Goal: Information Seeking & Learning: Learn about a topic

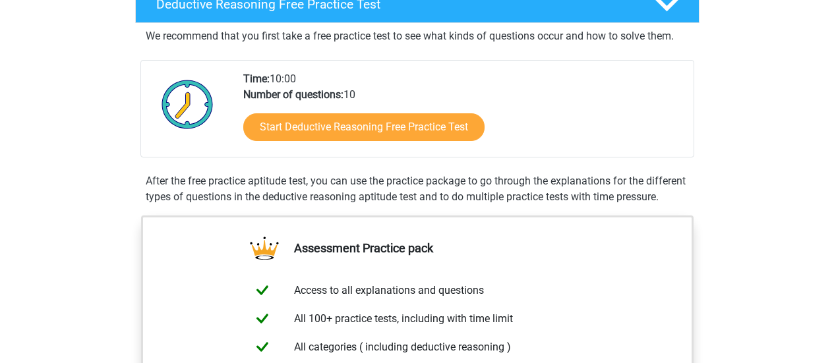
scroll to position [338, 0]
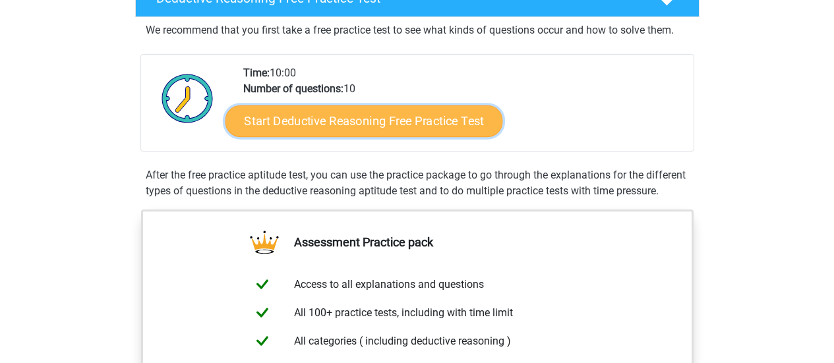
click at [446, 131] on link "Start Deductive Reasoning Free Practice Test" at bounding box center [364, 121] width 278 height 32
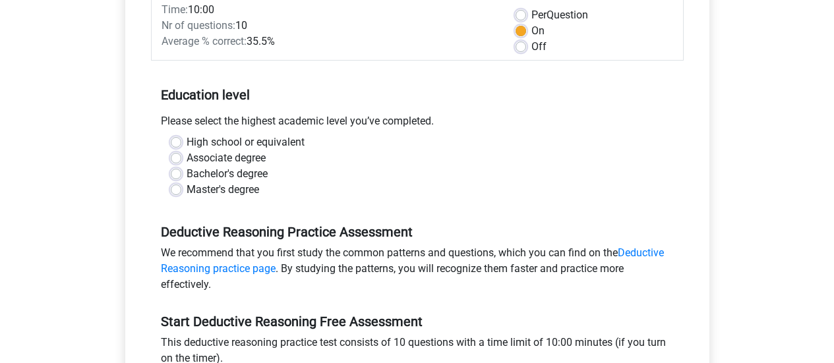
scroll to position [198, 0]
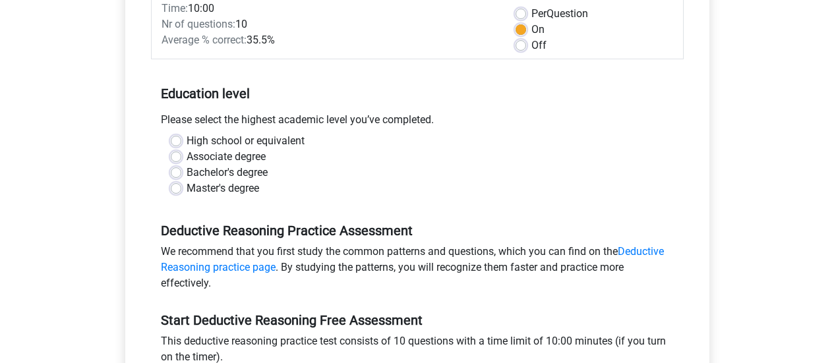
click at [241, 182] on label "Master's degree" at bounding box center [223, 189] width 73 height 16
click at [181, 182] on input "Master's degree" at bounding box center [176, 187] width 11 height 13
radio input "true"
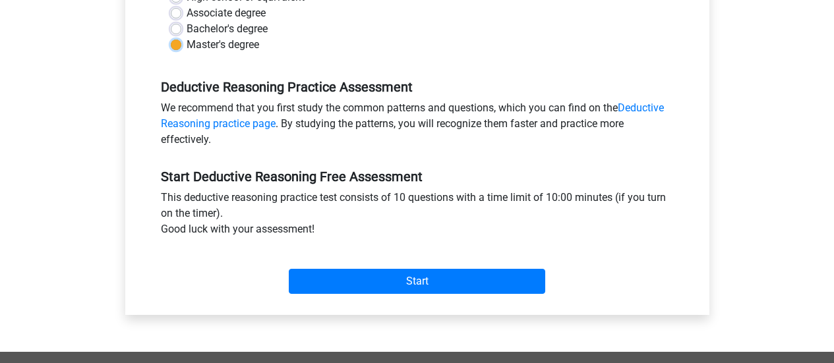
scroll to position [343, 0]
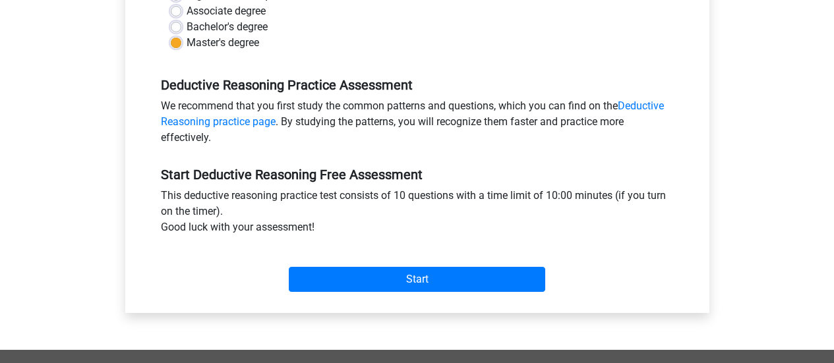
click at [389, 264] on div "Start" at bounding box center [417, 269] width 533 height 46
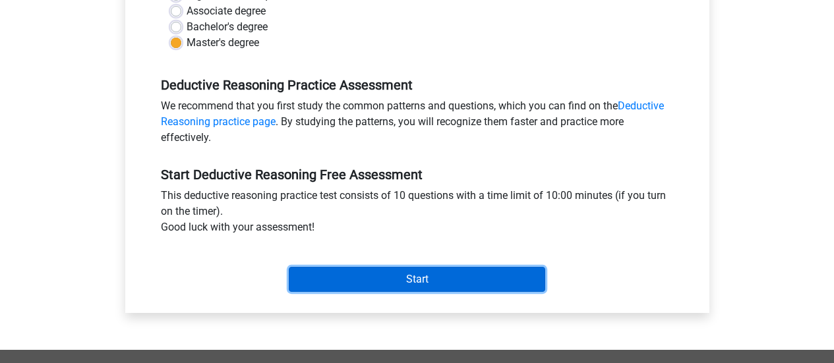
click at [396, 275] on input "Start" at bounding box center [417, 279] width 256 height 25
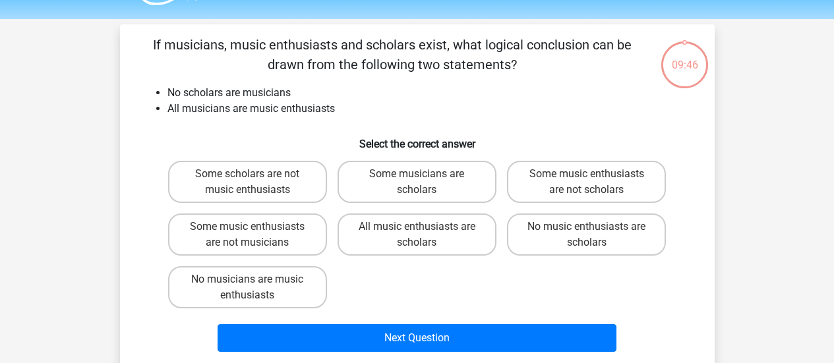
scroll to position [37, 0]
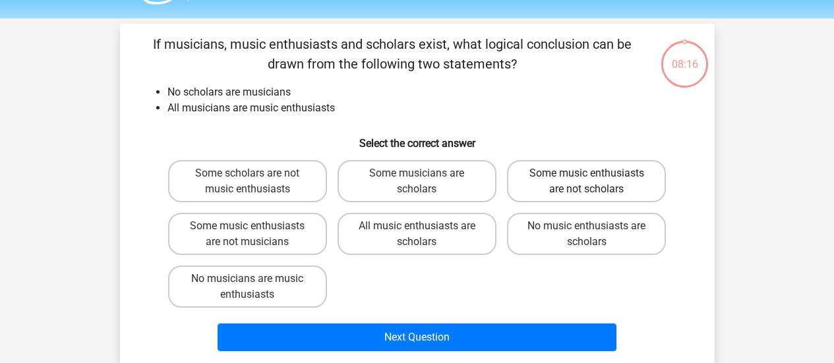
click at [581, 181] on label "Some music enthusiasts are not scholars" at bounding box center [586, 181] width 159 height 42
click at [587, 181] on input "Some music enthusiasts are not scholars" at bounding box center [591, 177] width 9 height 9
radio input "true"
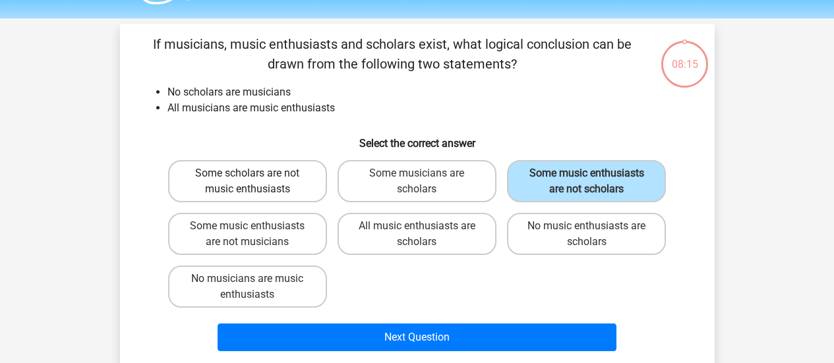
click at [310, 185] on label "Some scholars are not music enthusiasts" at bounding box center [247, 181] width 159 height 42
click at [256, 182] on input "Some scholars are not music enthusiasts" at bounding box center [251, 177] width 9 height 9
radio input "true"
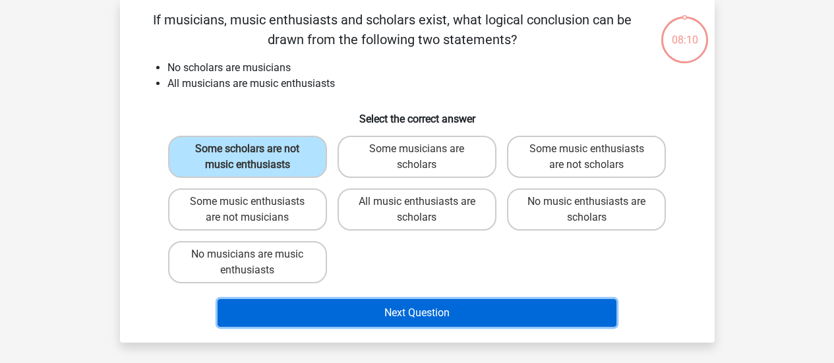
click at [407, 319] on button "Next Question" at bounding box center [417, 313] width 399 height 28
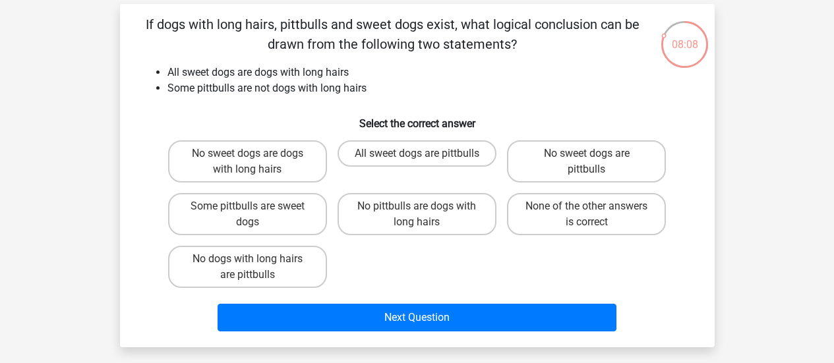
scroll to position [56, 0]
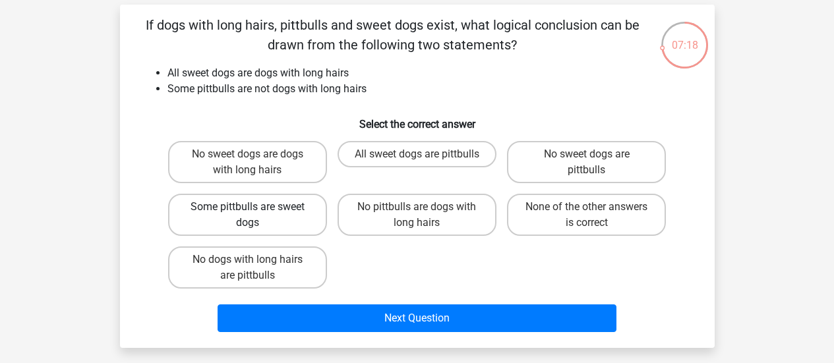
click at [221, 227] on label "Some pittbulls are sweet dogs" at bounding box center [247, 215] width 159 height 42
click at [247, 216] on input "Some pittbulls are sweet dogs" at bounding box center [251, 211] width 9 height 9
radio input "true"
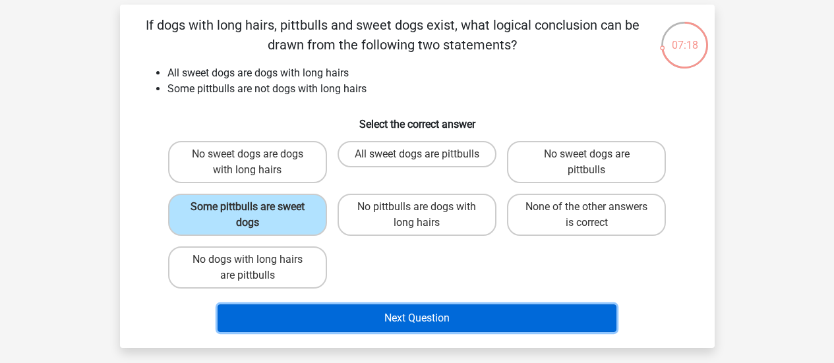
click at [357, 331] on button "Next Question" at bounding box center [417, 319] width 399 height 28
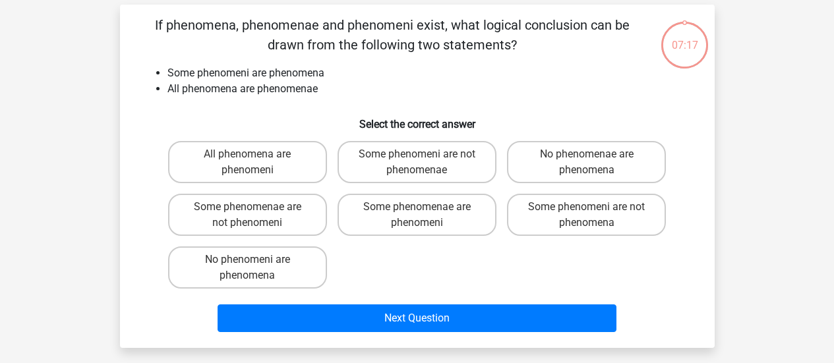
scroll to position [61, 0]
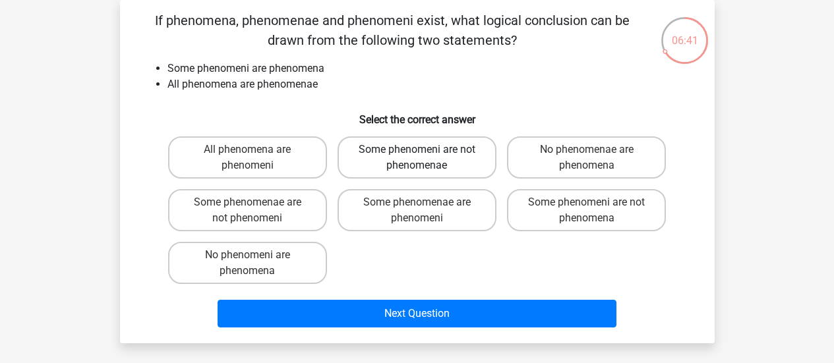
click at [456, 169] on label "Some phenomeni are not phenomenae" at bounding box center [417, 157] width 159 height 42
click at [425, 158] on input "Some phenomeni are not phenomenae" at bounding box center [421, 154] width 9 height 9
radio input "true"
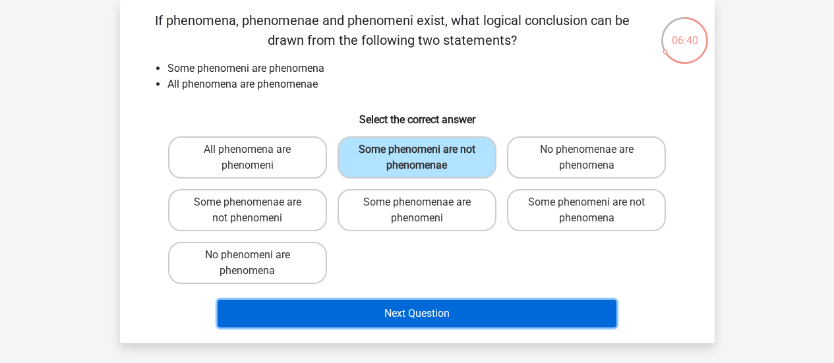
click at [462, 316] on button "Next Question" at bounding box center [417, 314] width 399 height 28
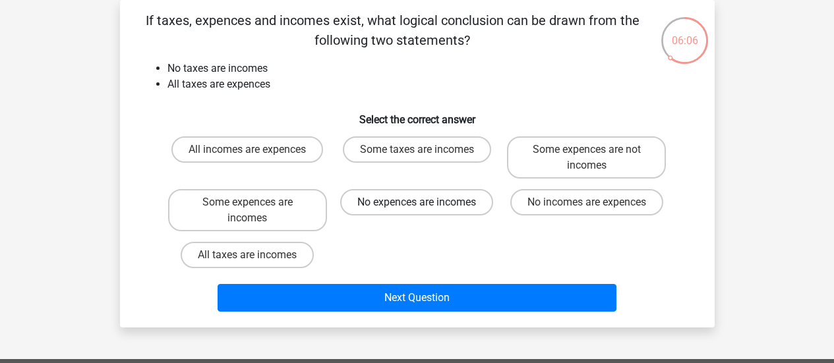
click at [471, 209] on label "No expences are incomes" at bounding box center [416, 202] width 153 height 26
click at [425, 209] on input "No expences are incomes" at bounding box center [421, 206] width 9 height 9
radio input "true"
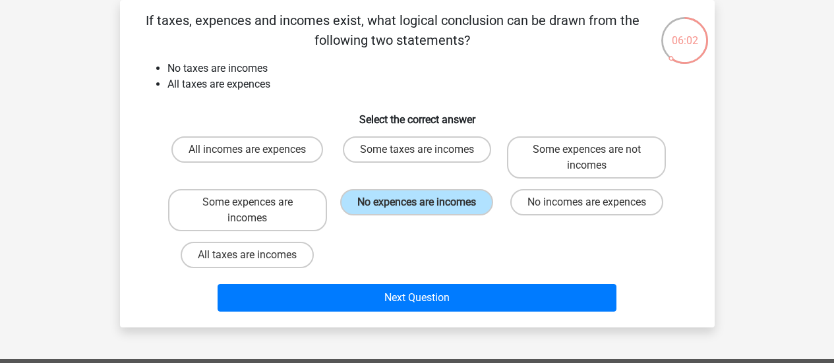
click at [470, 314] on div "Next Question" at bounding box center [417, 300] width 509 height 33
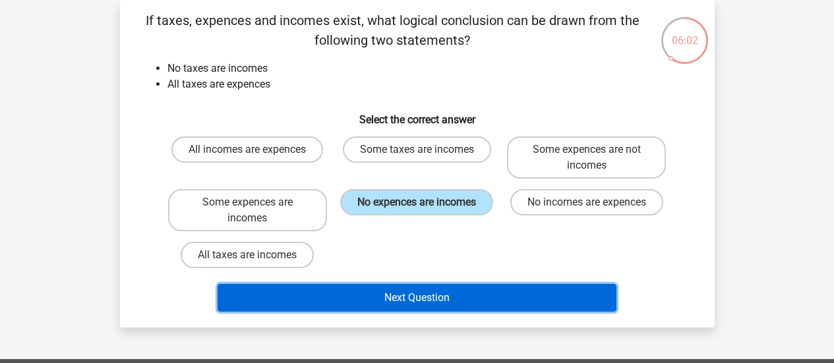
click at [490, 294] on button "Next Question" at bounding box center [417, 298] width 399 height 28
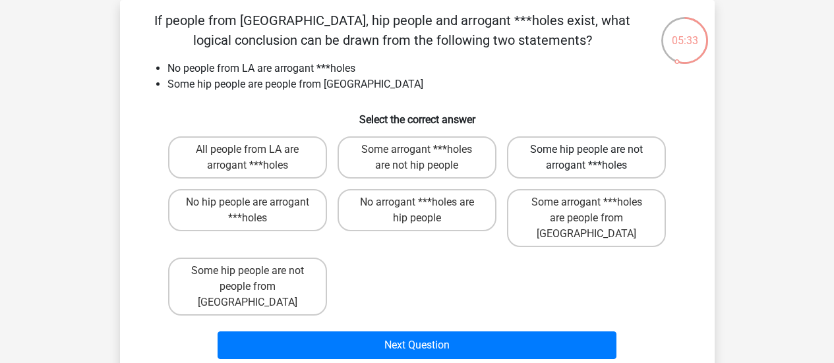
click at [624, 138] on label "Some hip people are not arrogant ***holes" at bounding box center [586, 157] width 159 height 42
click at [595, 150] on input "Some hip people are not arrogant ***holes" at bounding box center [591, 154] width 9 height 9
radio input "true"
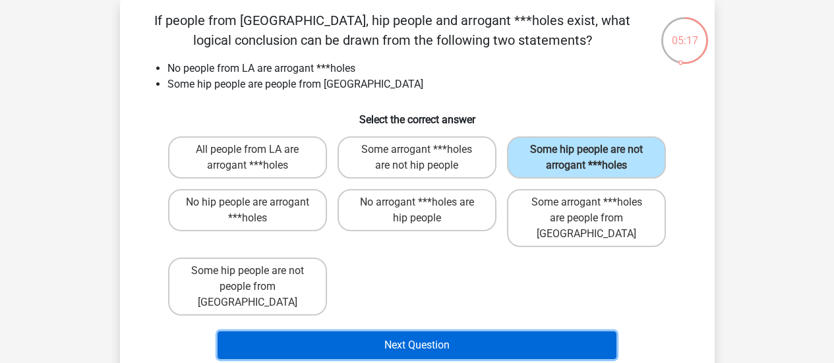
click at [490, 332] on button "Next Question" at bounding box center [417, 346] width 399 height 28
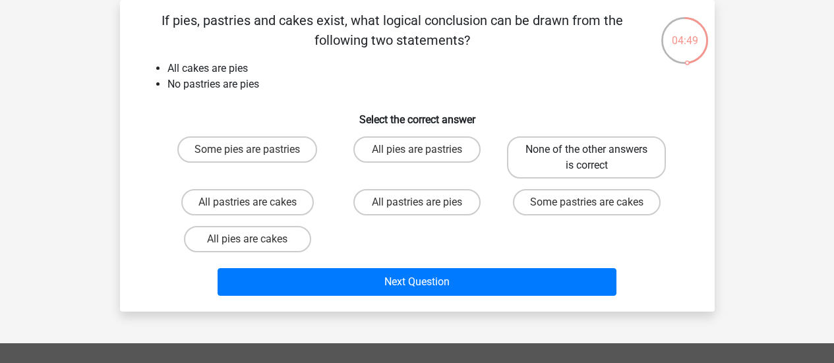
click at [569, 163] on label "None of the other answers is correct" at bounding box center [586, 157] width 159 height 42
click at [587, 158] on input "None of the other answers is correct" at bounding box center [591, 154] width 9 height 9
radio input "true"
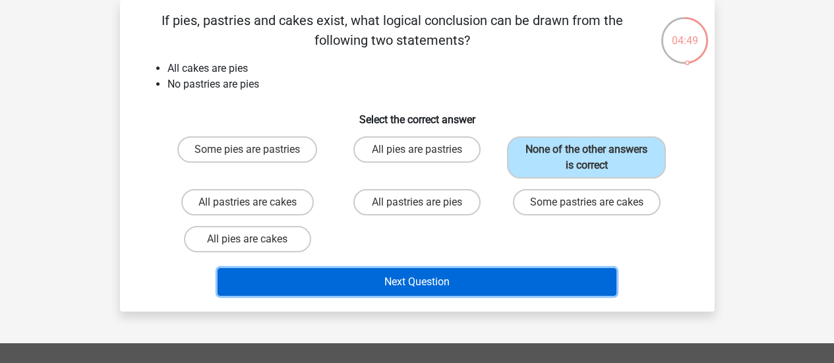
click at [483, 270] on button "Next Question" at bounding box center [417, 282] width 399 height 28
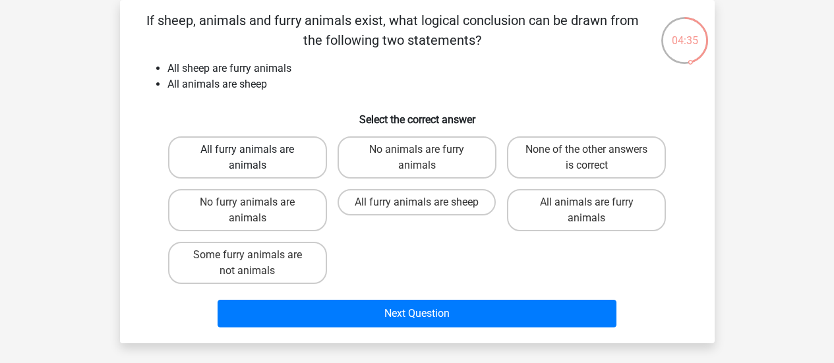
click at [260, 167] on label "All furry animals are animals" at bounding box center [247, 157] width 159 height 42
click at [256, 158] on input "All furry animals are animals" at bounding box center [251, 154] width 9 height 9
radio input "true"
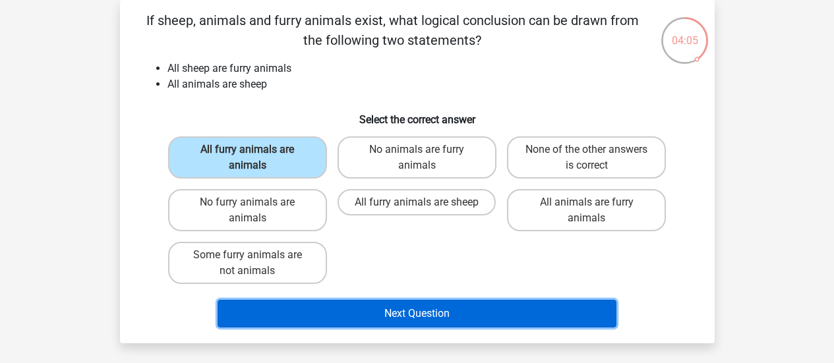
click at [465, 323] on button "Next Question" at bounding box center [417, 314] width 399 height 28
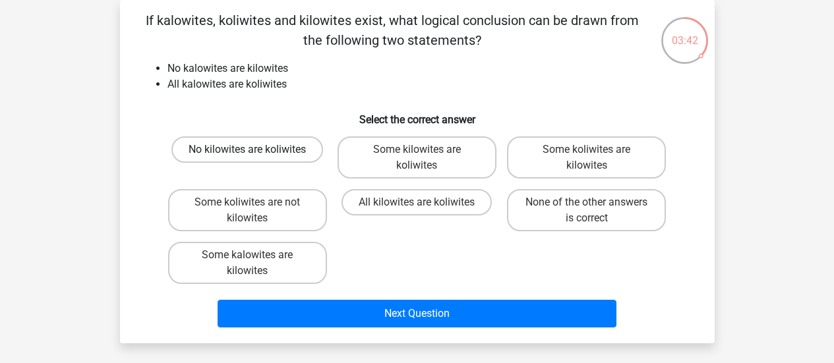
click at [243, 154] on label "No kilowites are koliwites" at bounding box center [247, 149] width 152 height 26
click at [247, 154] on input "No kilowites are koliwites" at bounding box center [251, 154] width 9 height 9
radio input "true"
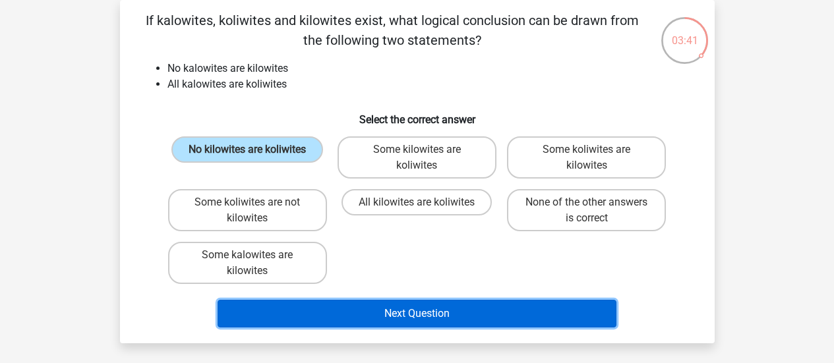
click at [400, 311] on button "Next Question" at bounding box center [417, 314] width 399 height 28
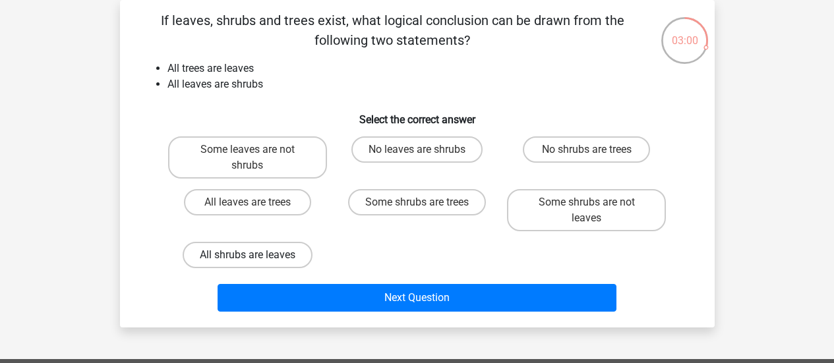
click at [280, 260] on label "All shrubs are leaves" at bounding box center [248, 255] width 130 height 26
click at [256, 260] on input "All shrubs are leaves" at bounding box center [251, 259] width 9 height 9
radio input "true"
click at [413, 160] on label "No leaves are shrubs" at bounding box center [416, 149] width 131 height 26
click at [417, 158] on input "No leaves are shrubs" at bounding box center [421, 154] width 9 height 9
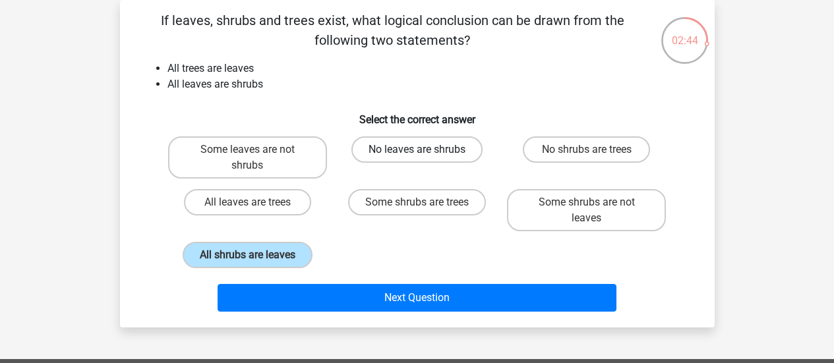
radio input "true"
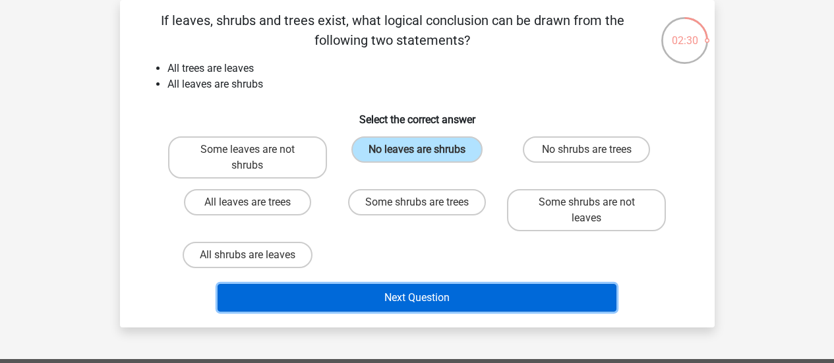
click at [496, 299] on button "Next Question" at bounding box center [417, 298] width 399 height 28
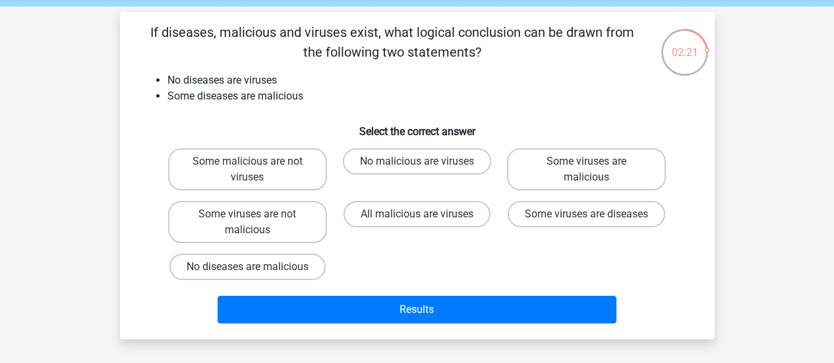
scroll to position [49, 0]
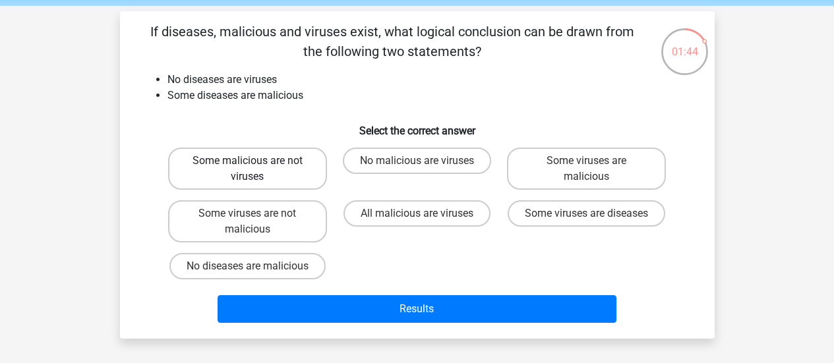
click at [261, 174] on label "Some malicious are not viruses" at bounding box center [247, 169] width 159 height 42
click at [256, 169] on input "Some malicious are not viruses" at bounding box center [251, 165] width 9 height 9
radio input "true"
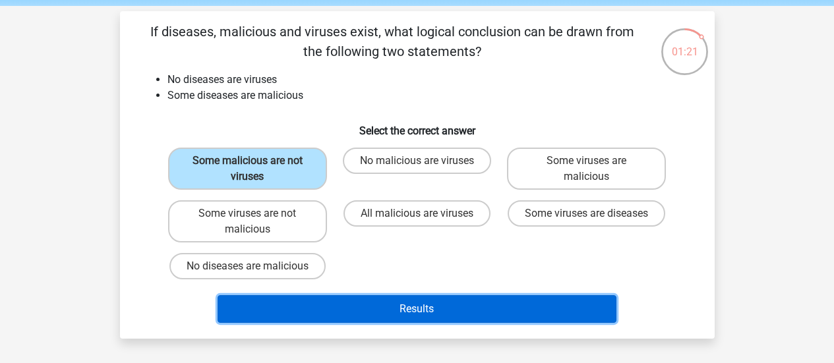
click at [467, 306] on button "Results" at bounding box center [417, 309] width 399 height 28
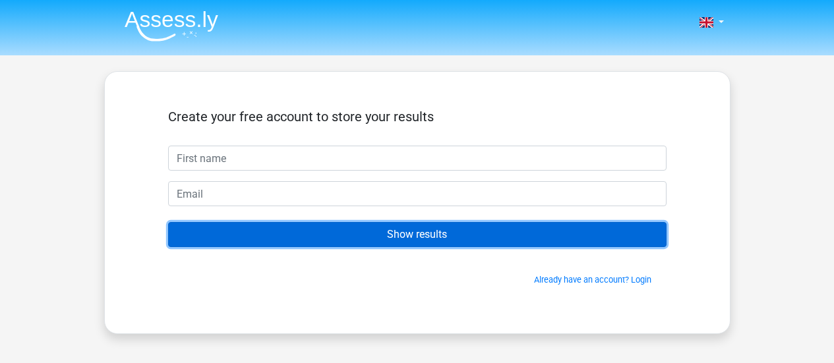
click at [445, 230] on input "Show results" at bounding box center [417, 234] width 498 height 25
drag, startPoint x: 445, startPoint y: 230, endPoint x: 472, endPoint y: 157, distance: 78.0
click at [472, 157] on form "Create your free account to store your results Show results Already have an acc…" at bounding box center [417, 197] width 498 height 177
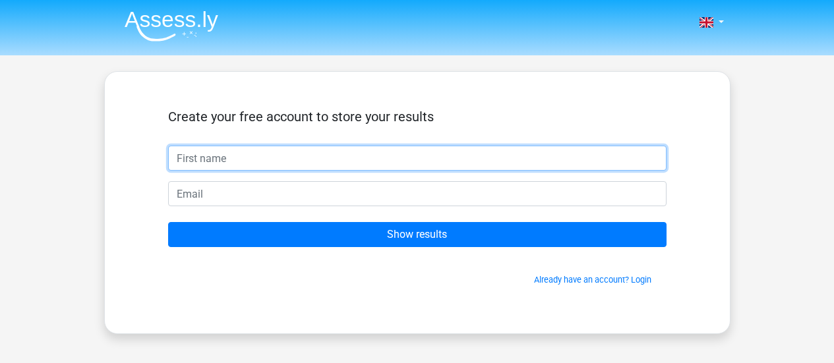
click at [472, 157] on input "text" at bounding box center [417, 158] width 498 height 25
type input "mila"
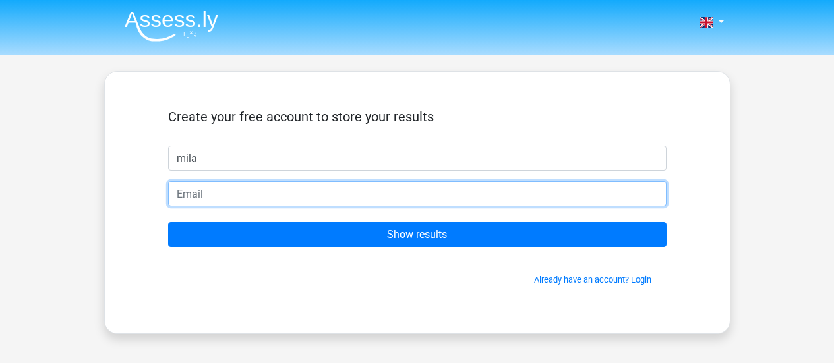
click at [216, 191] on input "email" at bounding box center [417, 193] width 498 height 25
type input "[EMAIL_ADDRESS][DOMAIN_NAME]"
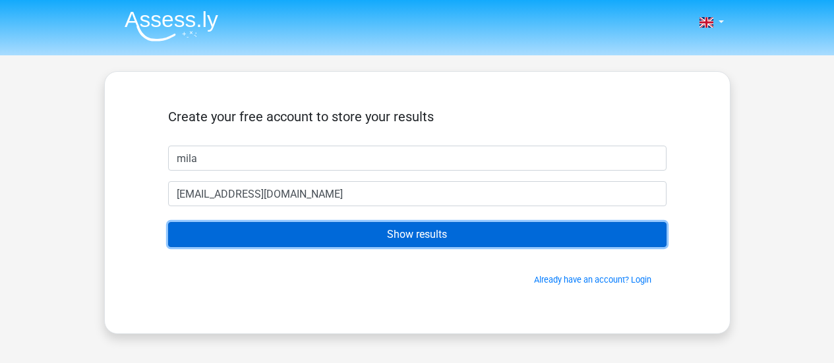
click at [439, 229] on input "Show results" at bounding box center [417, 234] width 498 height 25
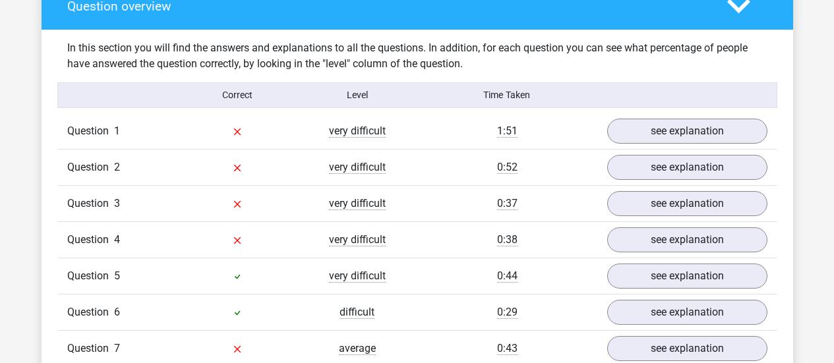
scroll to position [997, 0]
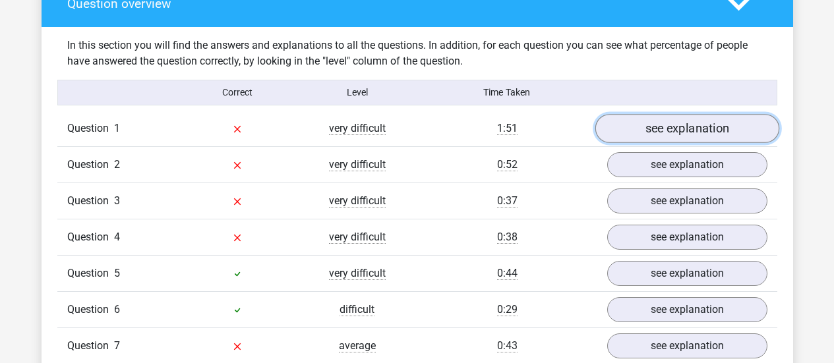
click at [681, 123] on link "see explanation" at bounding box center [687, 128] width 184 height 29
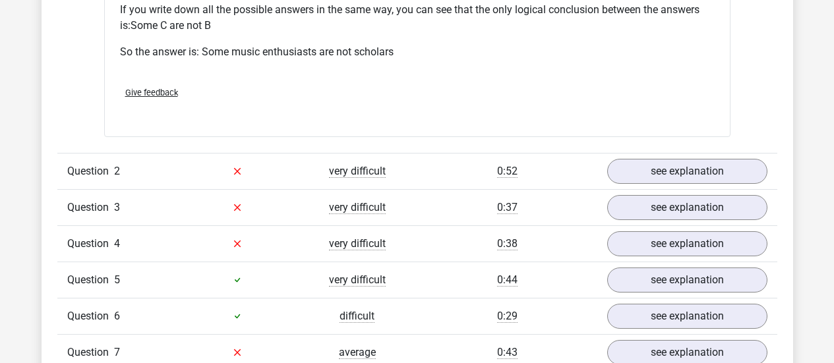
scroll to position [1533, 0]
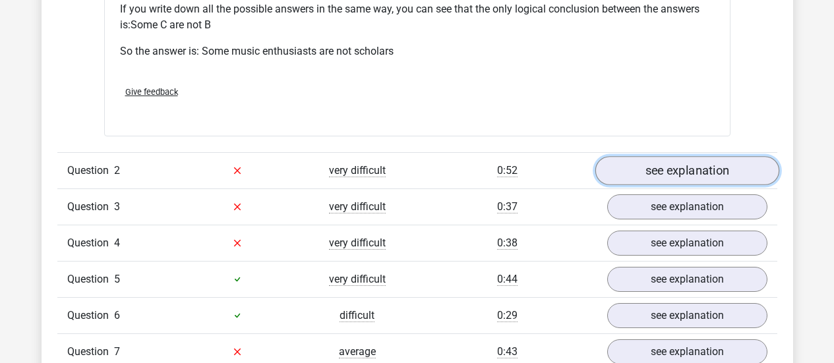
click at [678, 170] on link "see explanation" at bounding box center [687, 170] width 184 height 29
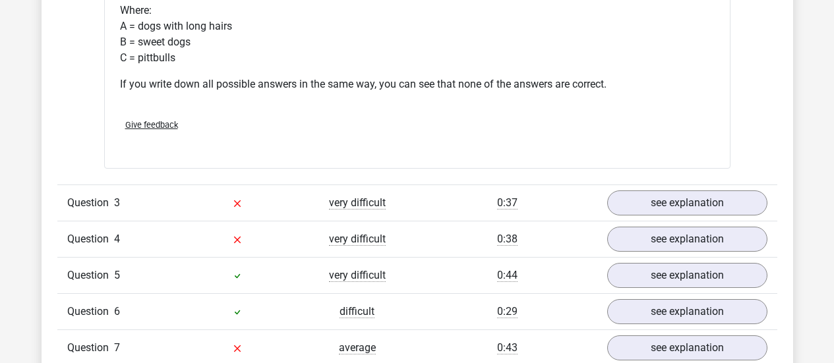
scroll to position [2036, 0]
click at [636, 187] on div "Question 3 very difficult 0:37 see explanation" at bounding box center [417, 202] width 720 height 36
click at [639, 195] on link "see explanation" at bounding box center [687, 202] width 184 height 29
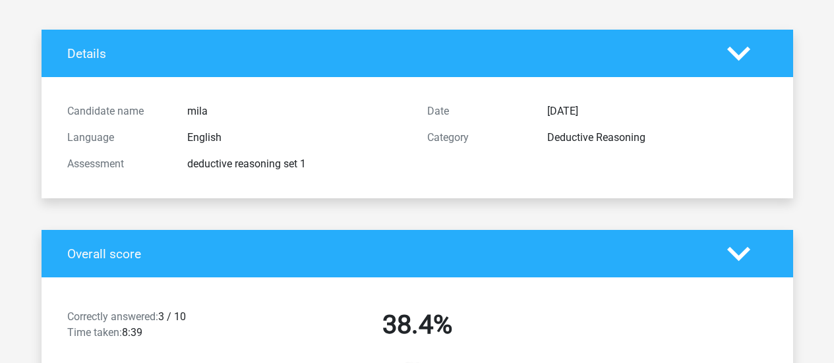
scroll to position [0, 0]
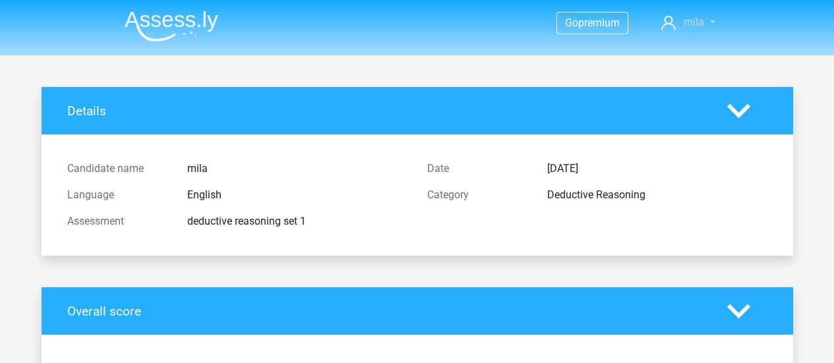
click at [700, 20] on span "mila" at bounding box center [694, 22] width 20 height 13
click at [740, 111] on polygon at bounding box center [738, 111] width 23 height 15
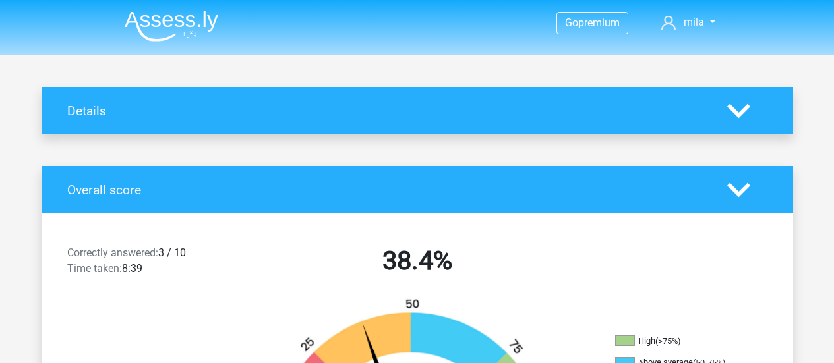
click at [740, 111] on polygon at bounding box center [738, 111] width 23 height 15
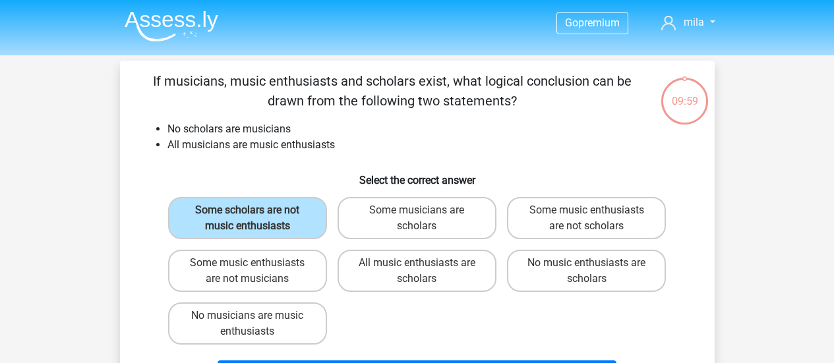
click at [181, 28] on img at bounding box center [172, 26] width 94 height 31
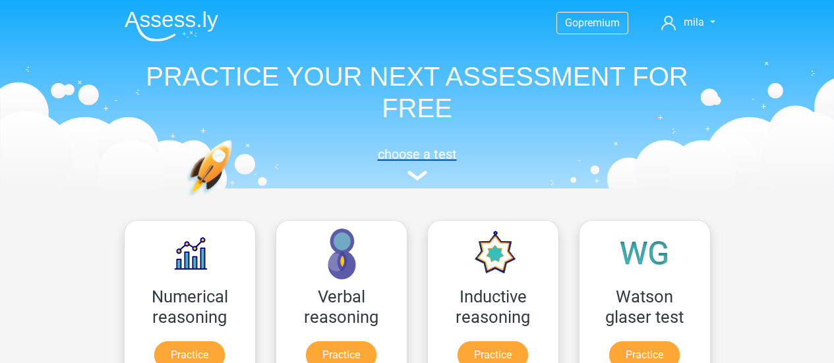
click at [419, 170] on link "choose a test" at bounding box center [417, 163] width 607 height 35
click at [414, 146] on div "choose a test" at bounding box center [417, 162] width 607 height 44
click at [415, 151] on h5 "choose a test" at bounding box center [417, 154] width 607 height 16
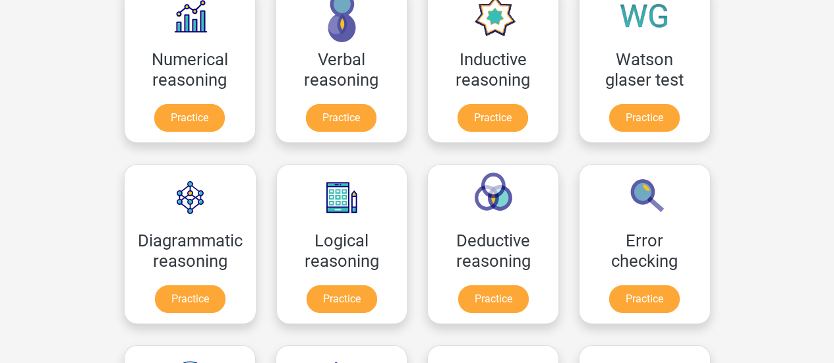
scroll to position [239, 0]
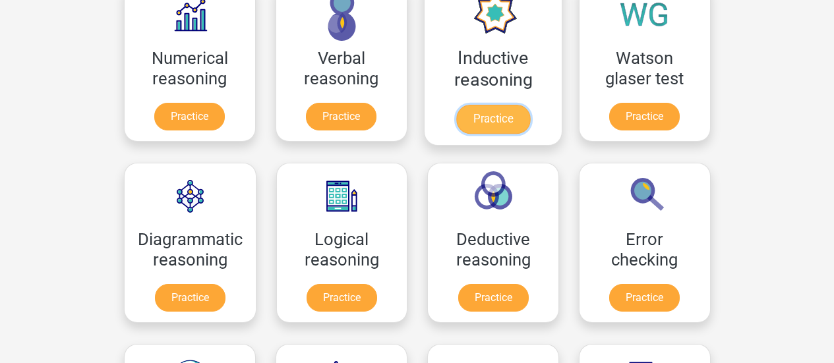
click at [512, 105] on link "Practice" at bounding box center [493, 119] width 74 height 29
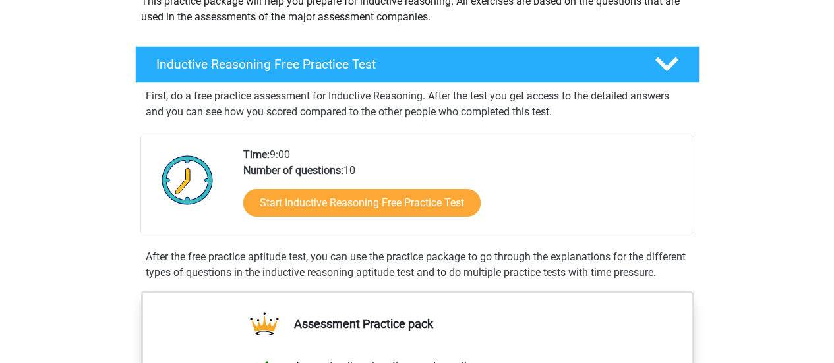
scroll to position [171, 0]
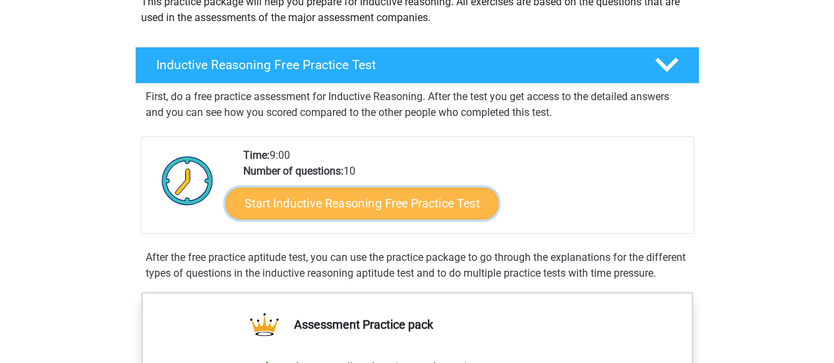
click at [466, 202] on link "Start Inductive Reasoning Free Practice Test" at bounding box center [361, 203] width 273 height 32
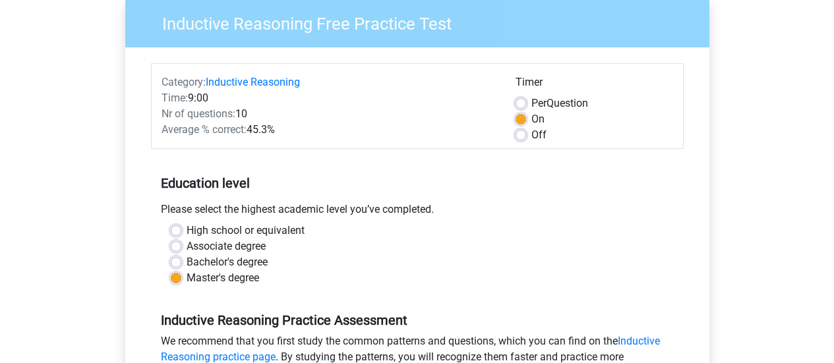
scroll to position [355, 0]
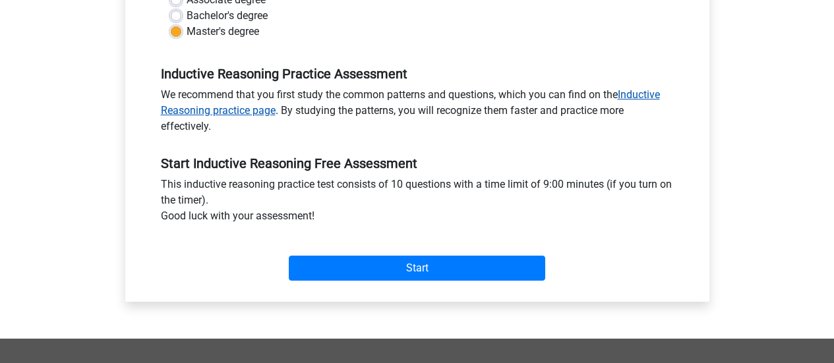
click at [647, 94] on link "Inductive Reasoning practice page" at bounding box center [410, 102] width 499 height 28
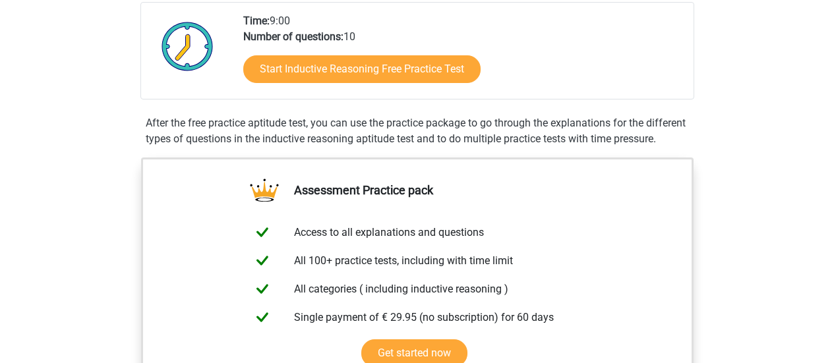
click at [585, 152] on div "First, do a free practice assessment for Inductive Reasoning. After the test yo…" at bounding box center [417, 50] width 554 height 203
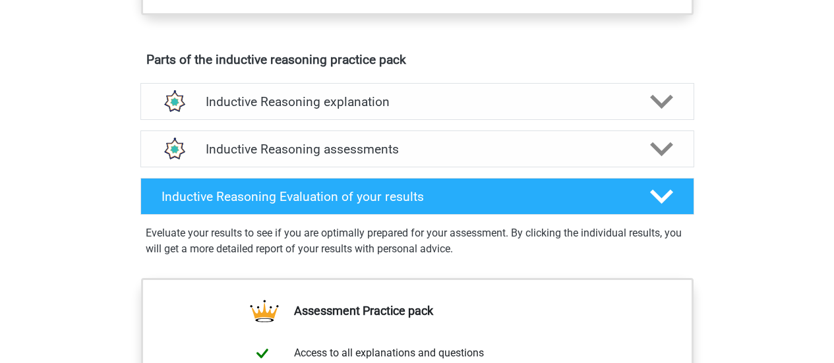
scroll to position [693, 0]
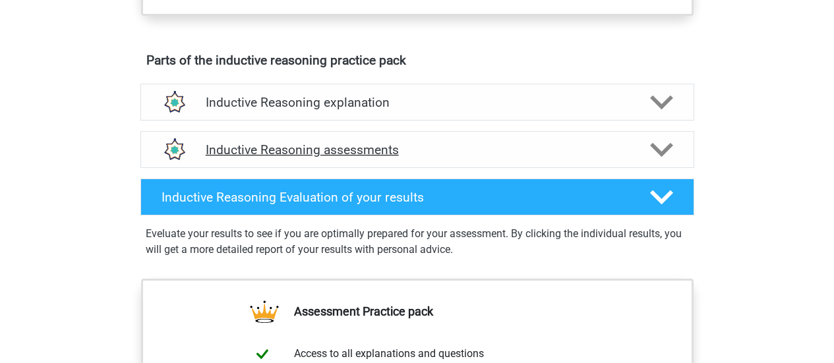
click at [665, 162] on icon at bounding box center [661, 149] width 23 height 23
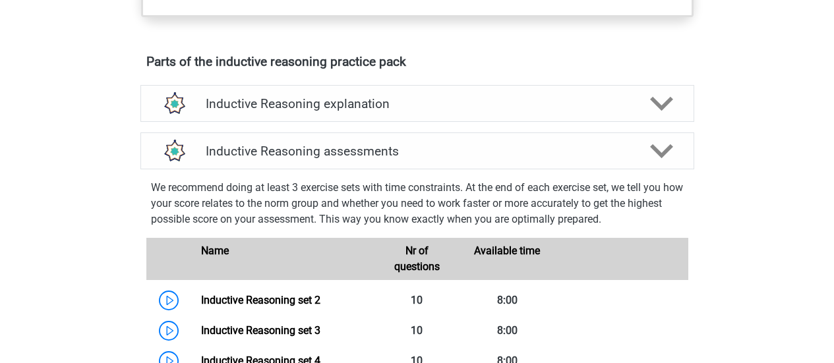
scroll to position [690, 0]
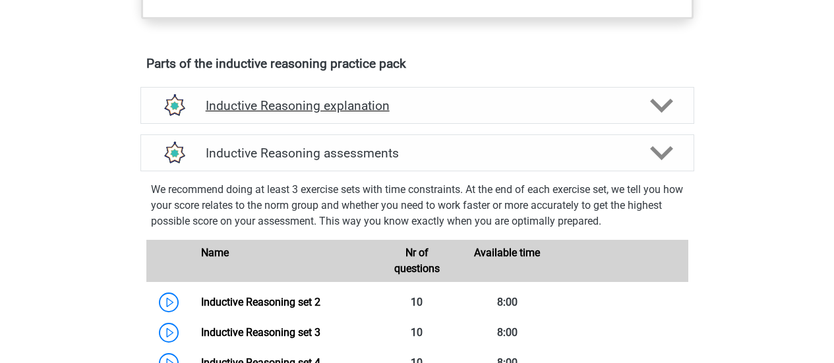
click at [651, 124] on div "Inductive Reasoning explanation" at bounding box center [417, 105] width 554 height 37
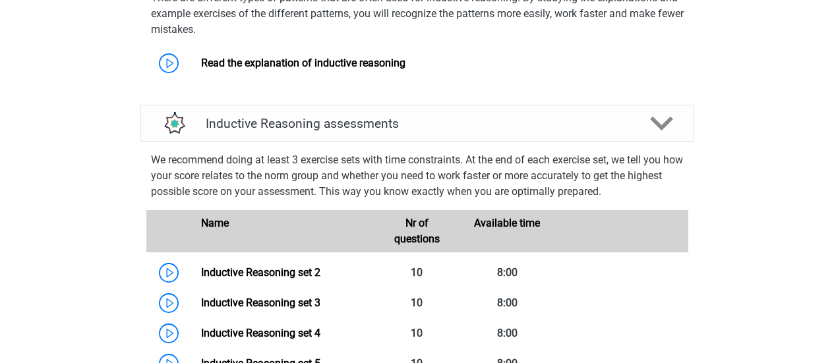
scroll to position [801, 0]
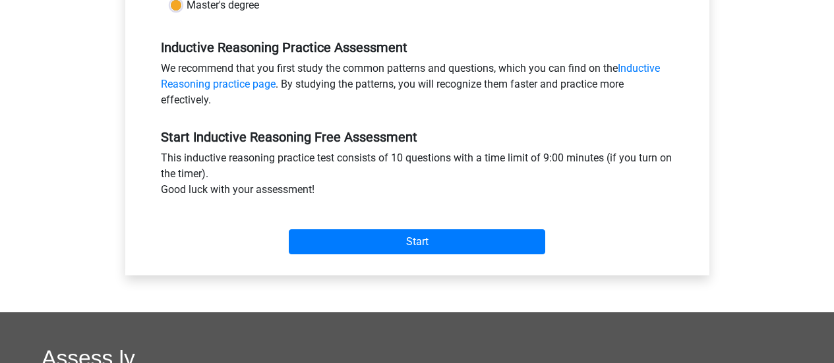
scroll to position [381, 0]
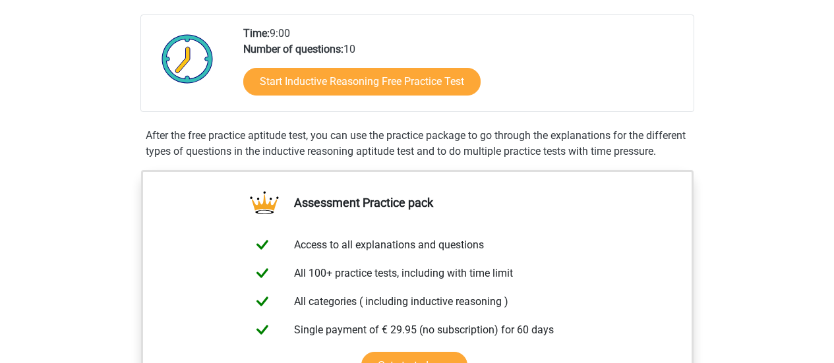
scroll to position [312, 0]
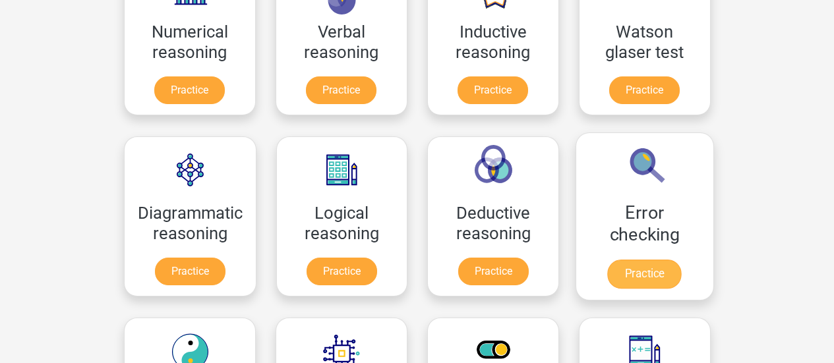
scroll to position [265, 0]
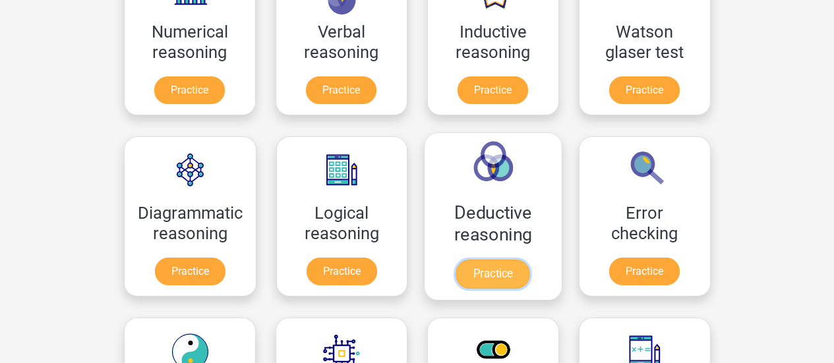
click at [472, 260] on link "Practice" at bounding box center [493, 274] width 74 height 29
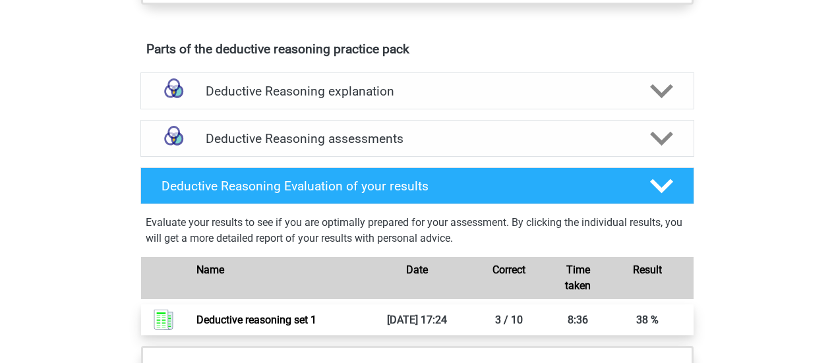
scroll to position [784, 0]
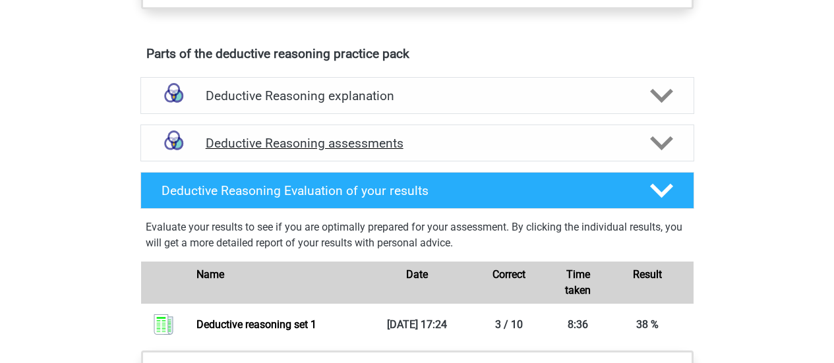
click at [639, 154] on div at bounding box center [660, 143] width 44 height 23
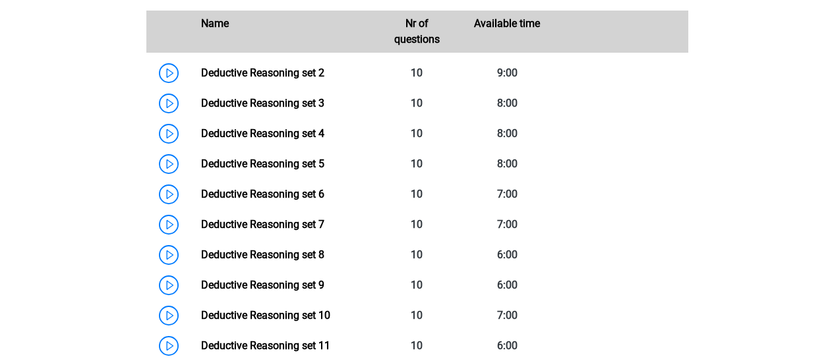
scroll to position [1003, 0]
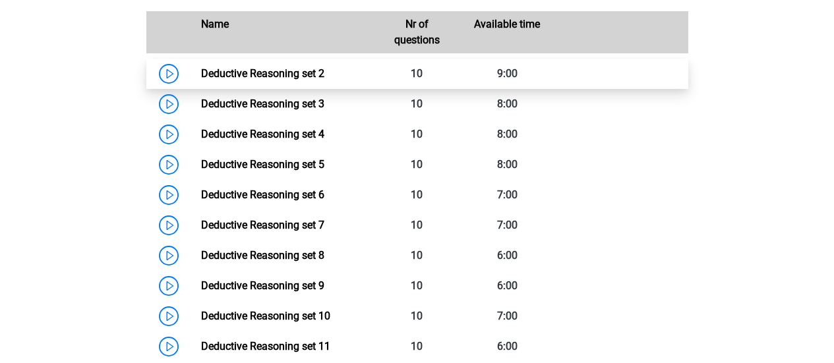
click at [324, 80] on link "Deductive Reasoning set 2" at bounding box center [262, 73] width 123 height 13
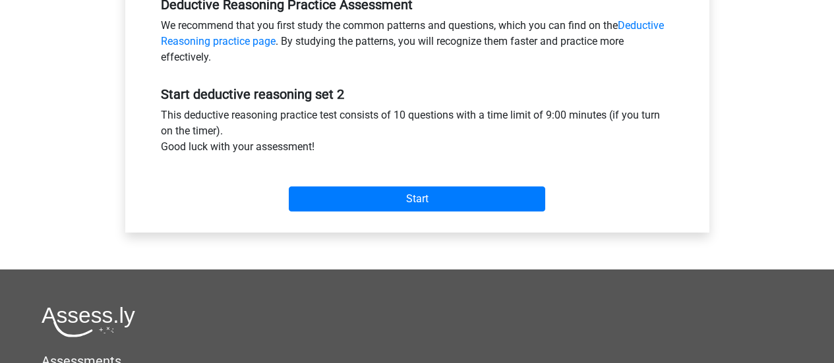
scroll to position [373, 0]
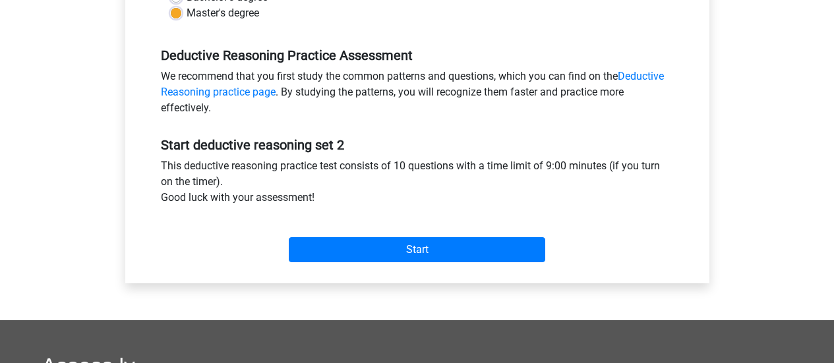
click at [650, 83] on div "We recommend that you first study the common patterns and questions, which you …" at bounding box center [417, 95] width 533 height 53
click at [651, 73] on link "Deductive Reasoning practice page" at bounding box center [412, 84] width 503 height 28
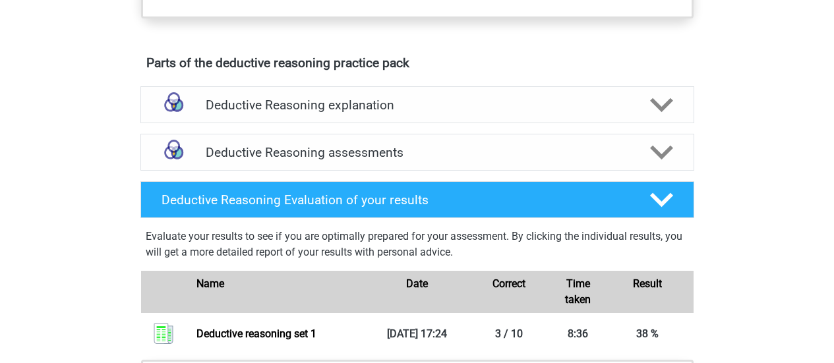
scroll to position [780, 0]
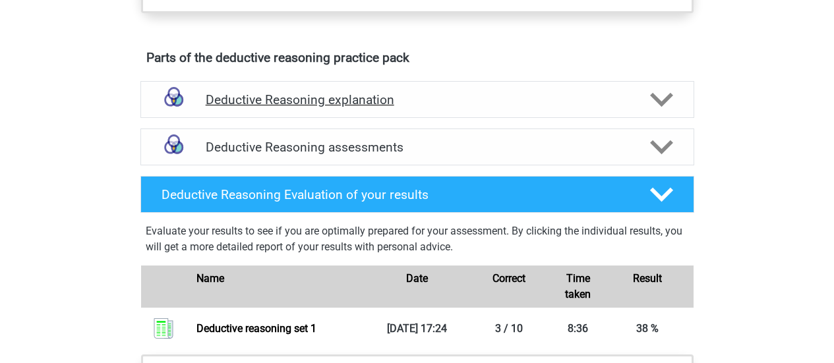
click at [612, 118] on div "Deductive Reasoning explanation" at bounding box center [417, 99] width 554 height 37
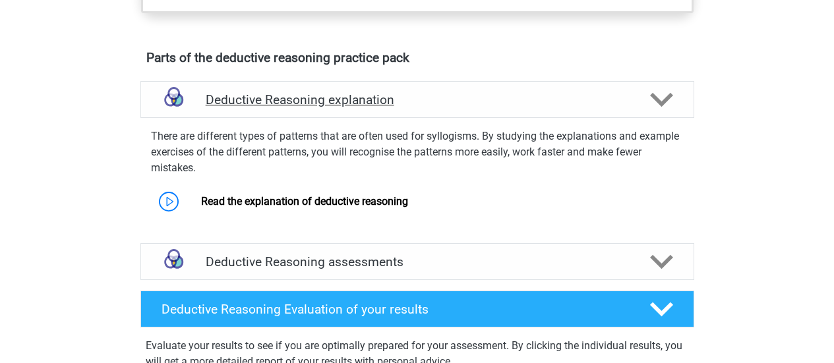
click at [612, 118] on div "Deductive Reasoning explanation" at bounding box center [417, 99] width 554 height 37
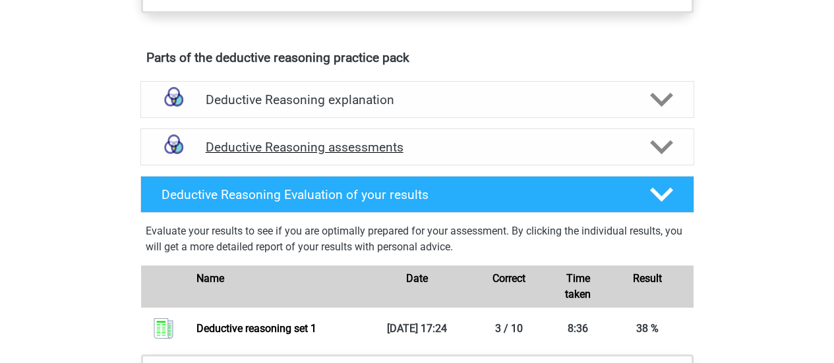
click at [603, 155] on h4 "Deductive Reasoning assessments" at bounding box center [417, 147] width 423 height 15
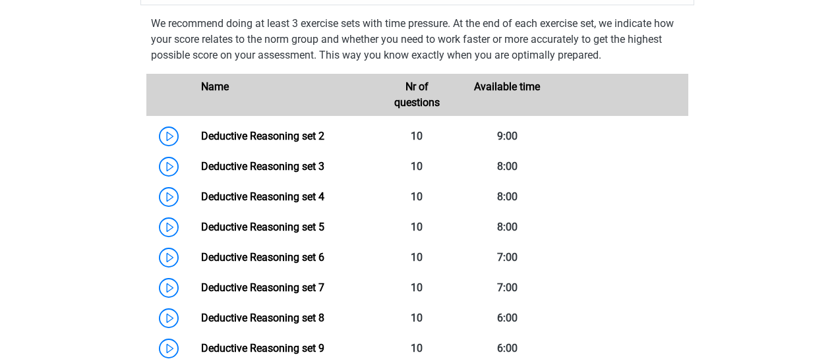
scroll to position [939, 0]
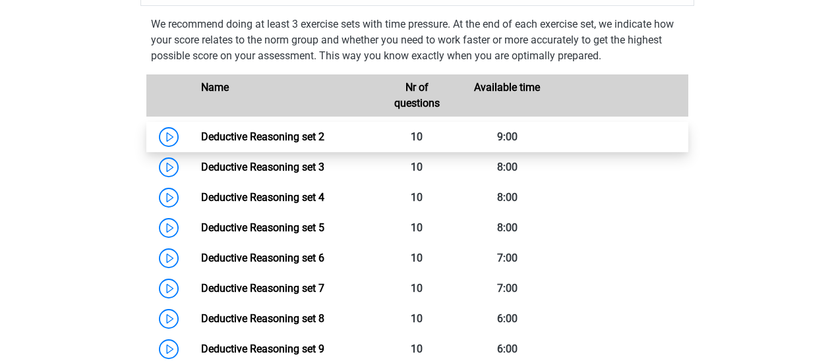
click at [324, 143] on link "Deductive Reasoning set 2" at bounding box center [262, 137] width 123 height 13
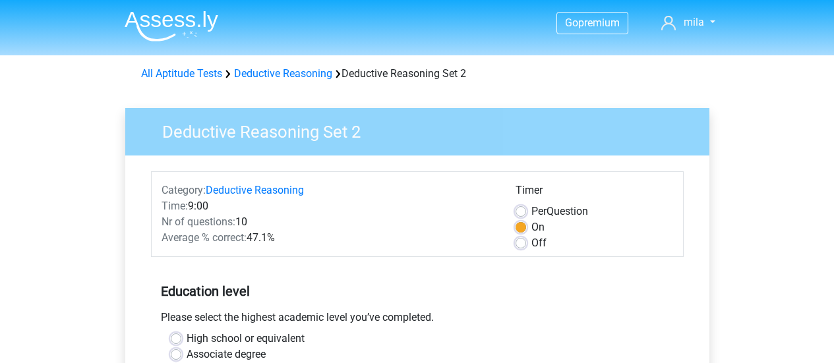
scroll to position [316, 0]
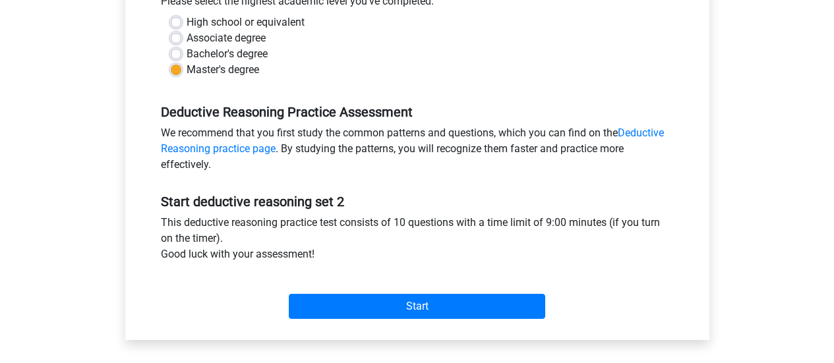
click at [257, 61] on label "Bachelor's degree" at bounding box center [227, 54] width 81 height 16
click at [181, 59] on input "Bachelor's degree" at bounding box center [176, 52] width 11 height 13
radio input "true"
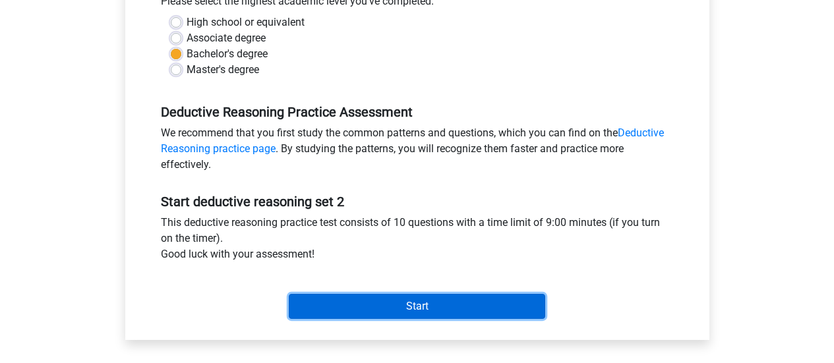
click at [427, 303] on input "Start" at bounding box center [417, 306] width 256 height 25
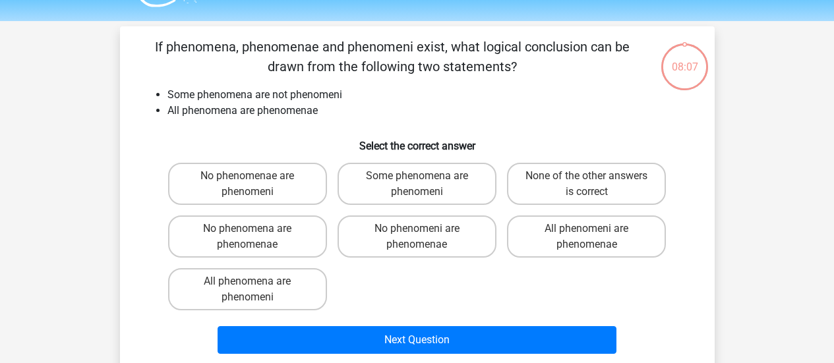
scroll to position [32, 0]
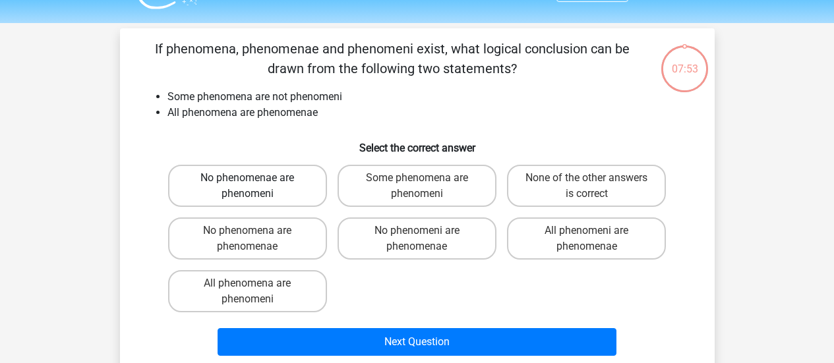
click at [288, 185] on label "No phenomenae are phenomeni" at bounding box center [247, 186] width 159 height 42
click at [256, 185] on input "No phenomenae are phenomeni" at bounding box center [251, 182] width 9 height 9
radio input "true"
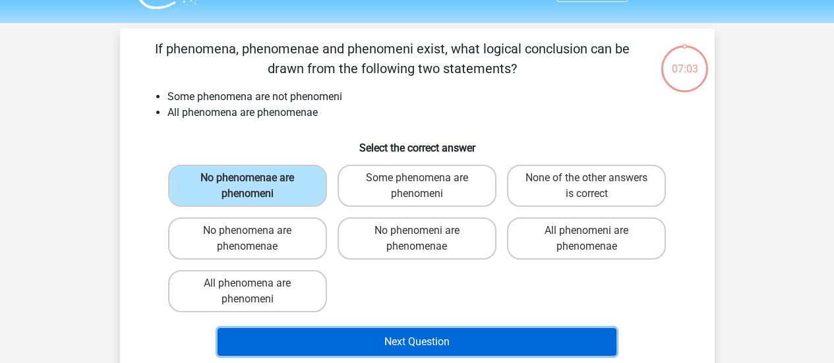
click at [434, 338] on button "Next Question" at bounding box center [417, 342] width 399 height 28
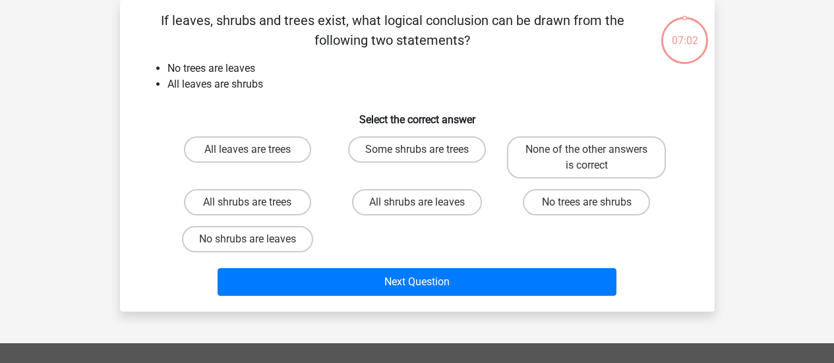
scroll to position [56, 0]
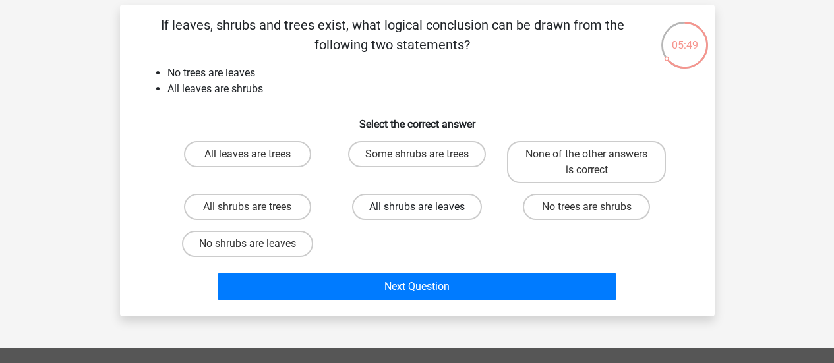
click at [427, 216] on label "All shrubs are leaves" at bounding box center [417, 207] width 130 height 26
click at [425, 216] on input "All shrubs are leaves" at bounding box center [421, 211] width 9 height 9
radio input "true"
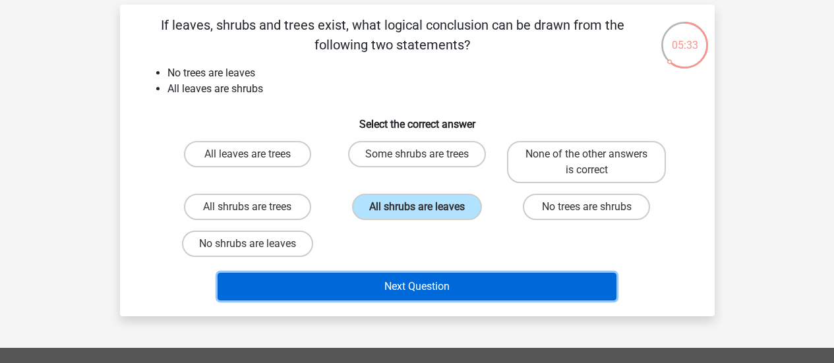
click at [540, 288] on button "Next Question" at bounding box center [417, 287] width 399 height 28
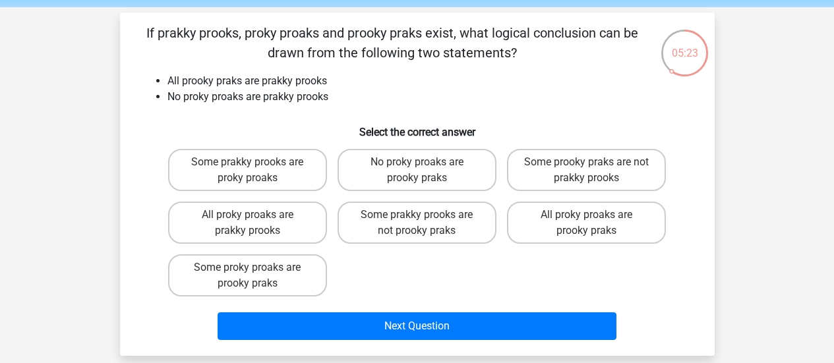
scroll to position [47, 0]
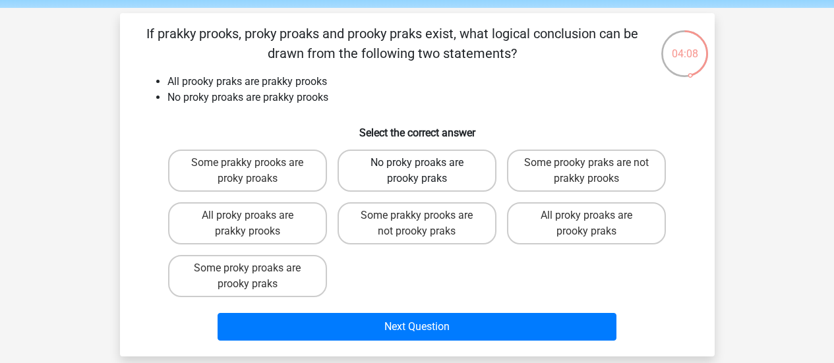
click at [441, 167] on label "No proky proaks are prooky praks" at bounding box center [417, 171] width 159 height 42
click at [425, 167] on input "No proky proaks are prooky praks" at bounding box center [421, 167] width 9 height 9
radio input "true"
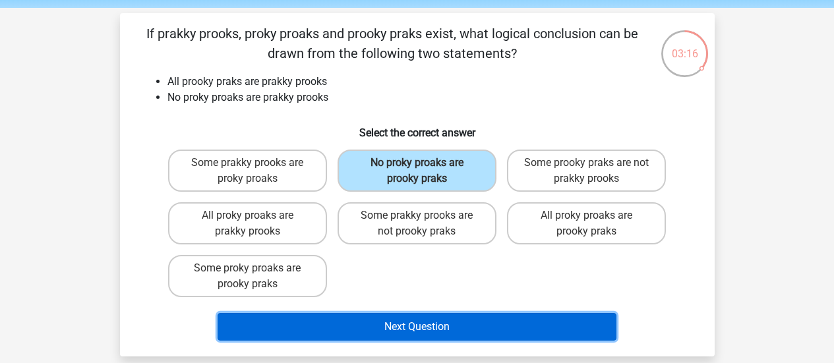
click at [486, 318] on button "Next Question" at bounding box center [417, 327] width 399 height 28
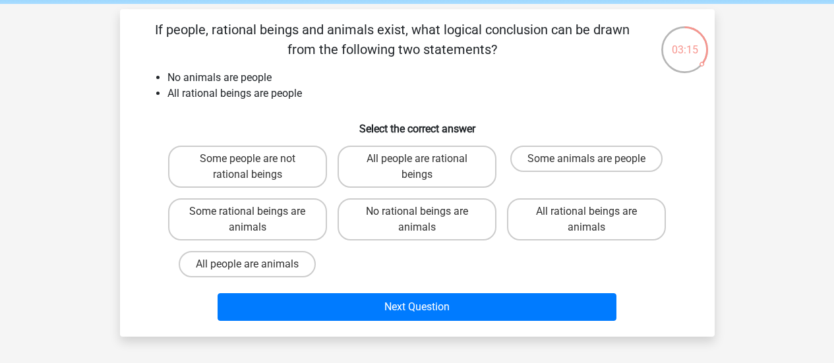
scroll to position [50, 0]
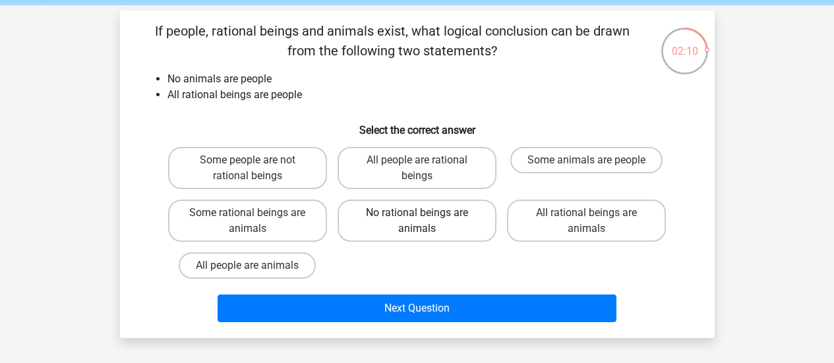
click at [442, 221] on label "No rational beings are animals" at bounding box center [417, 221] width 159 height 42
click at [425, 221] on input "No rational beings are animals" at bounding box center [421, 217] width 9 height 9
radio input "true"
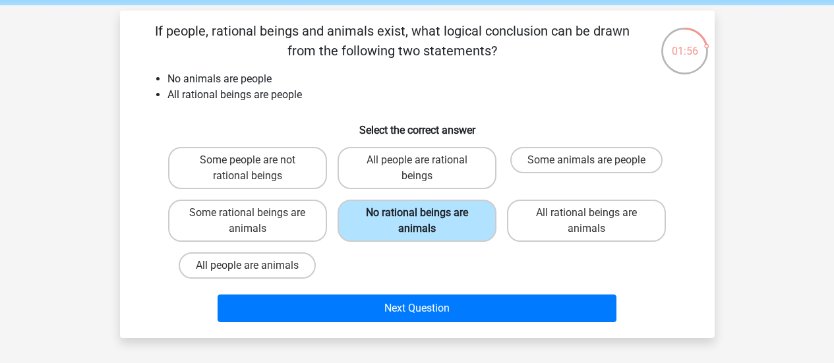
click at [442, 221] on label "No rational beings are animals" at bounding box center [417, 221] width 159 height 42
click at [425, 221] on input "No rational beings are animals" at bounding box center [421, 217] width 9 height 9
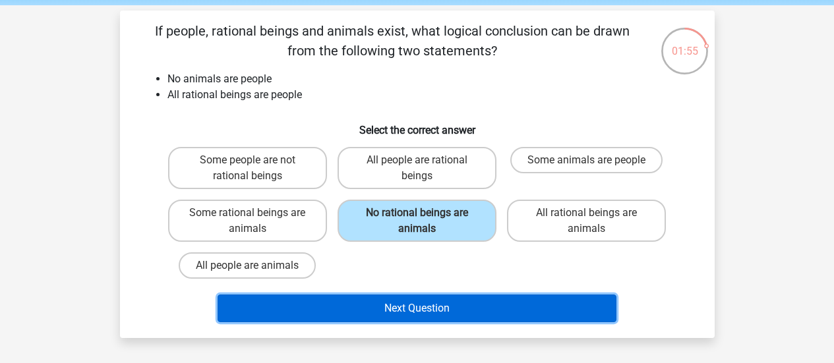
click at [442, 306] on button "Next Question" at bounding box center [417, 309] width 399 height 28
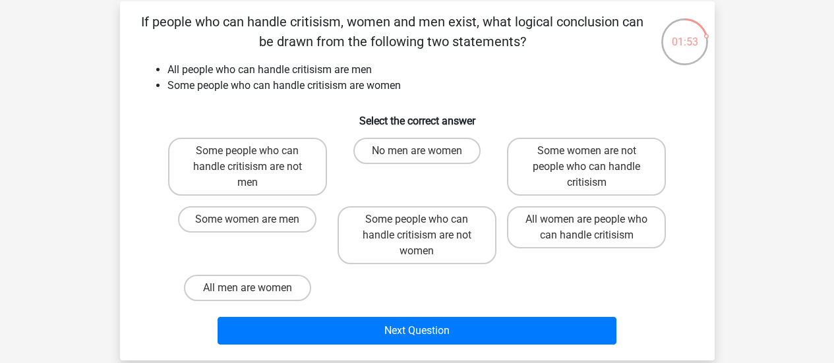
scroll to position [59, 0]
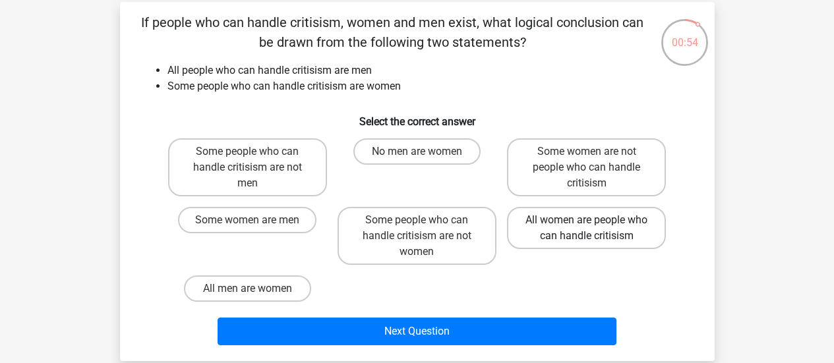
click at [600, 222] on label "All women are people who can handle critisism" at bounding box center [586, 228] width 159 height 42
click at [595, 222] on input "All women are people who can handle critisism" at bounding box center [591, 224] width 9 height 9
radio input "true"
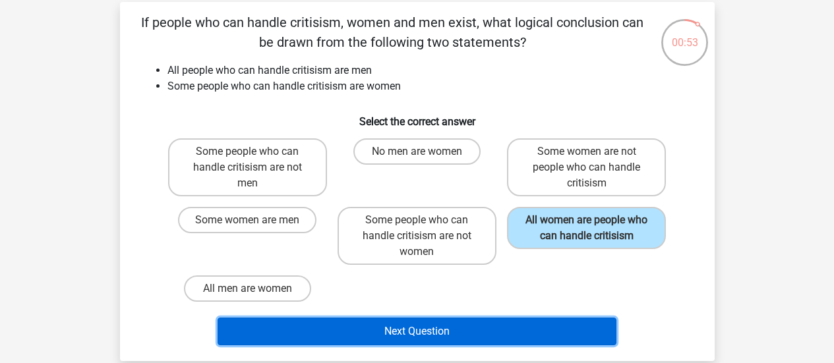
click at [496, 331] on button "Next Question" at bounding box center [417, 332] width 399 height 28
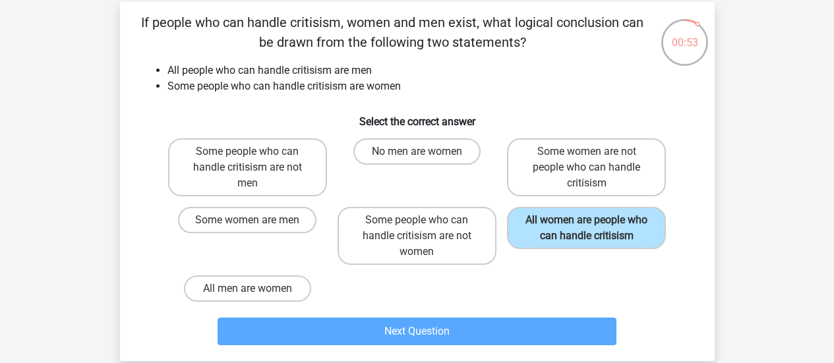
scroll to position [61, 0]
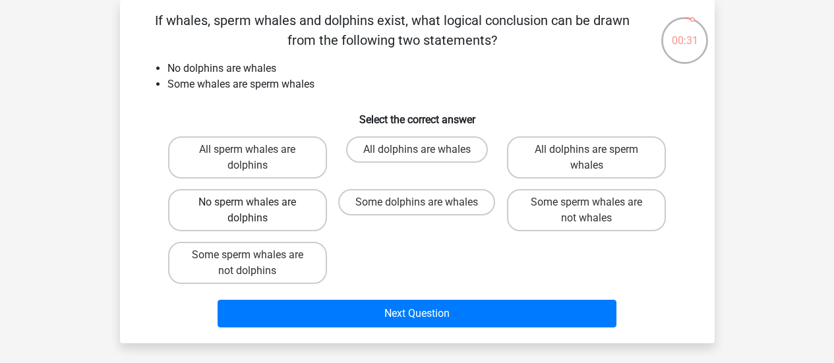
click at [199, 217] on label "No sperm whales are dolphins" at bounding box center [247, 210] width 159 height 42
click at [247, 211] on input "No sperm whales are dolphins" at bounding box center [251, 206] width 9 height 9
radio input "true"
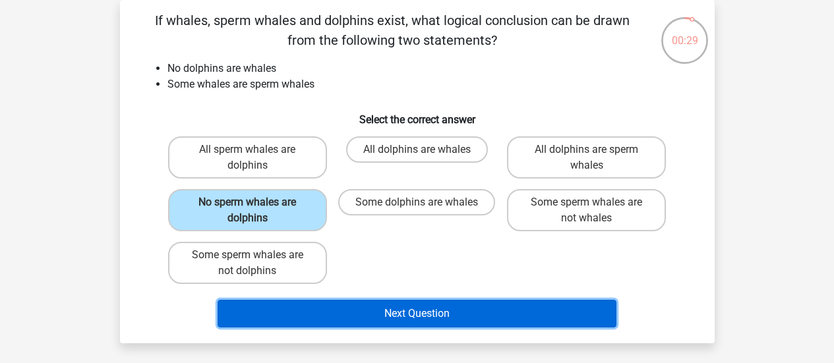
click at [384, 310] on button "Next Question" at bounding box center [417, 314] width 399 height 28
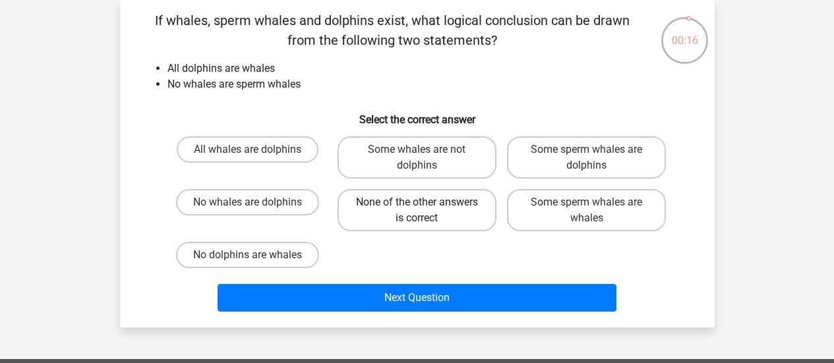
click at [436, 222] on label "None of the other answers is correct" at bounding box center [417, 210] width 159 height 42
click at [425, 211] on input "None of the other answers is correct" at bounding box center [421, 206] width 9 height 9
radio input "true"
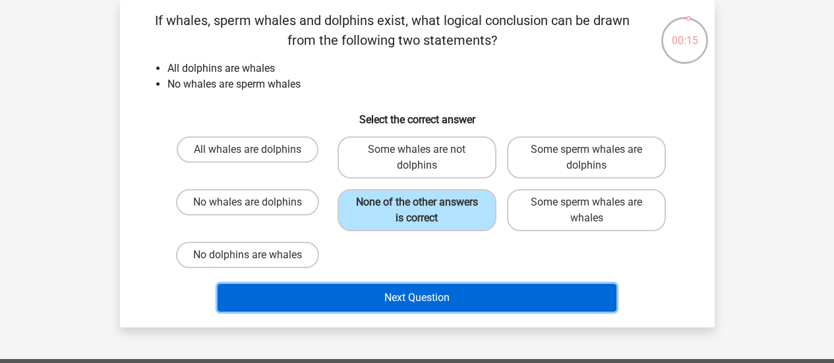
click at [485, 301] on button "Next Question" at bounding box center [417, 298] width 399 height 28
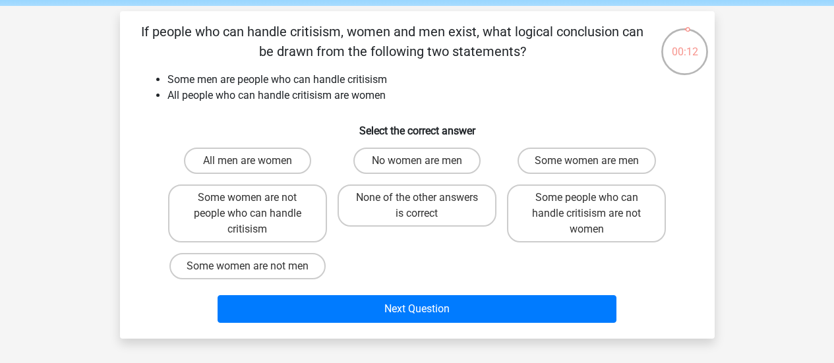
scroll to position [53, 0]
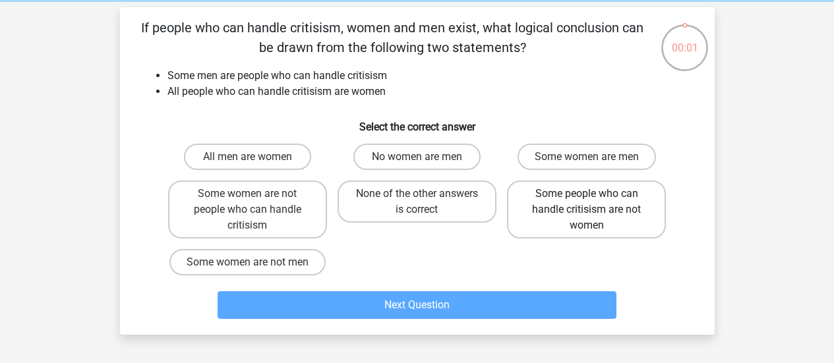
click at [618, 196] on label "Some people who can handle critisism are not women" at bounding box center [586, 210] width 159 height 58
click at [595, 196] on input "Some people who can handle critisism are not women" at bounding box center [591, 198] width 9 height 9
radio input "true"
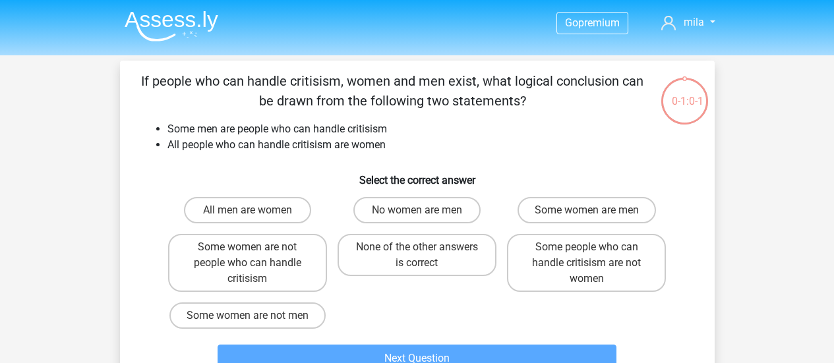
scroll to position [80, 0]
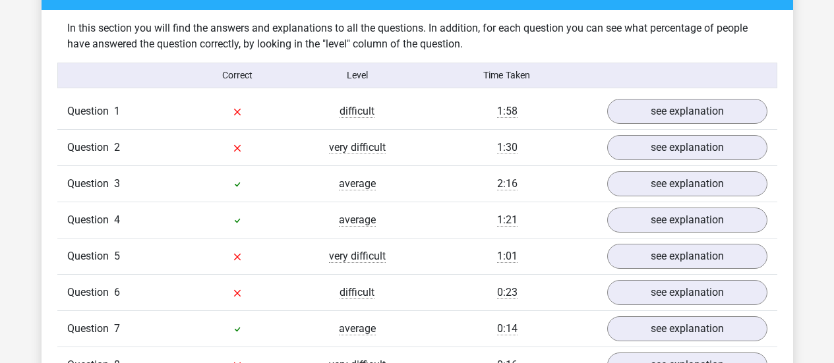
scroll to position [1014, 0]
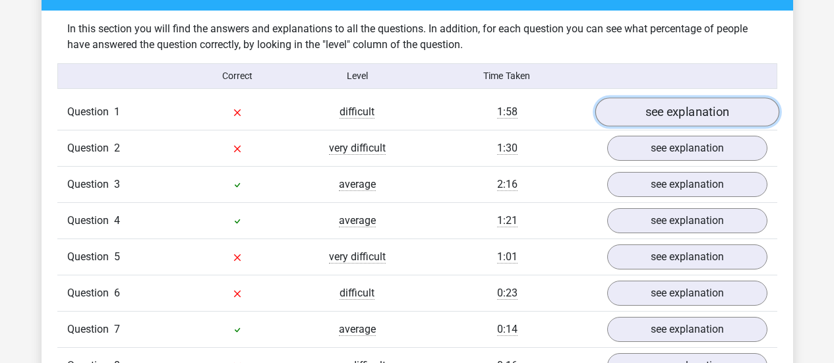
click at [687, 113] on link "see explanation" at bounding box center [687, 112] width 184 height 29
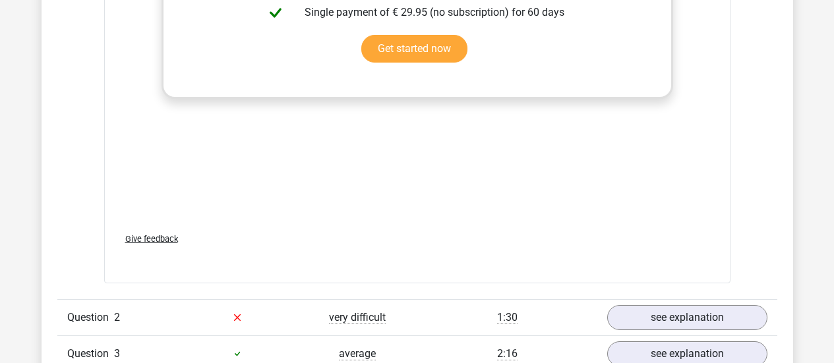
scroll to position [1705, 0]
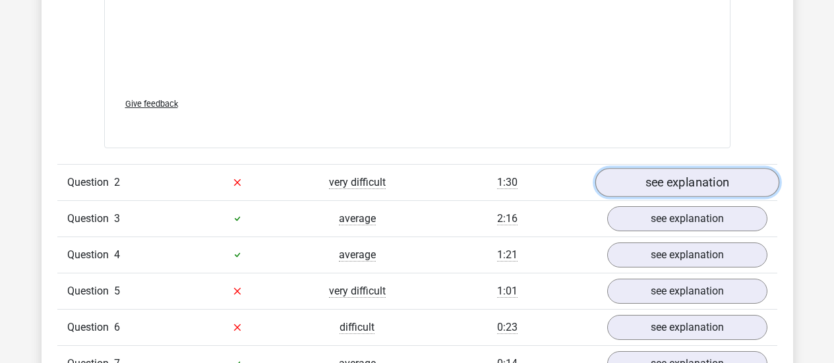
click at [699, 192] on link "see explanation" at bounding box center [687, 182] width 184 height 29
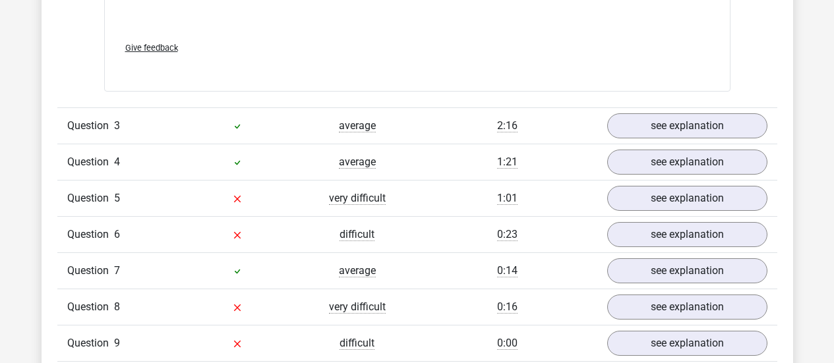
scroll to position [2526, 0]
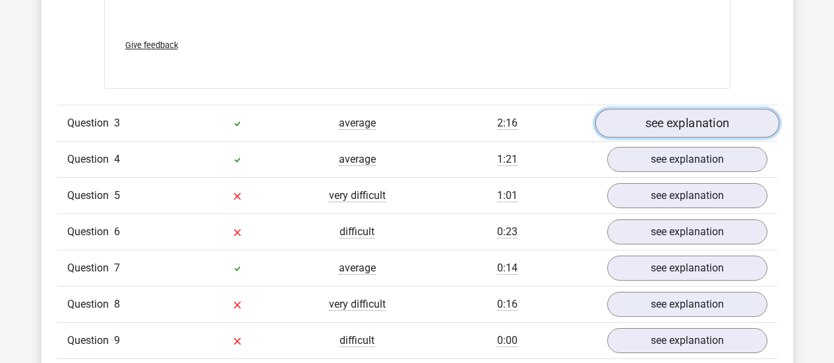
click at [674, 125] on link "see explanation" at bounding box center [687, 123] width 184 height 29
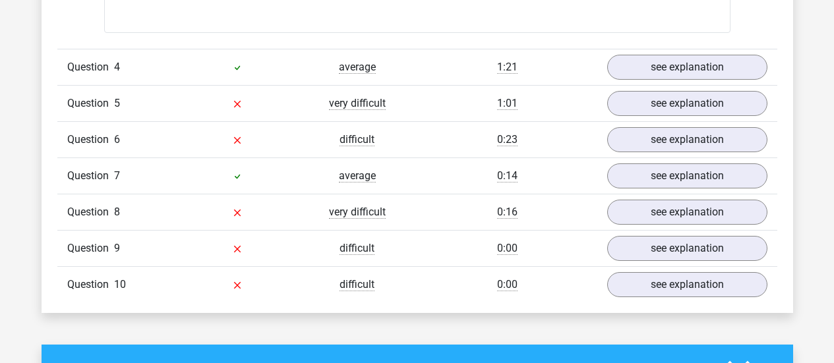
scroll to position [3344, 0]
click at [702, 99] on link "see explanation" at bounding box center [687, 102] width 184 height 29
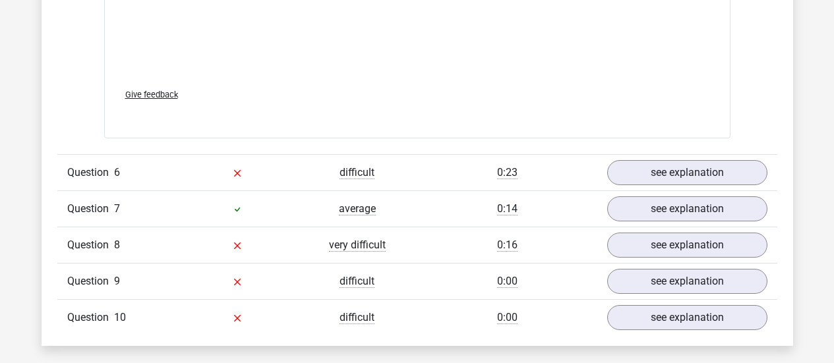
scroll to position [4064, 0]
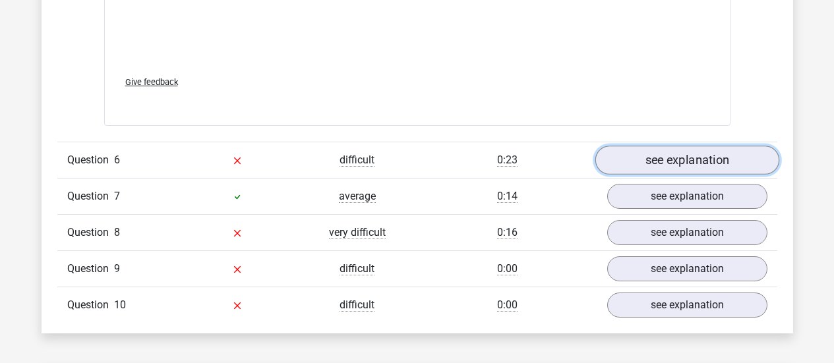
click at [694, 152] on link "see explanation" at bounding box center [687, 160] width 184 height 29
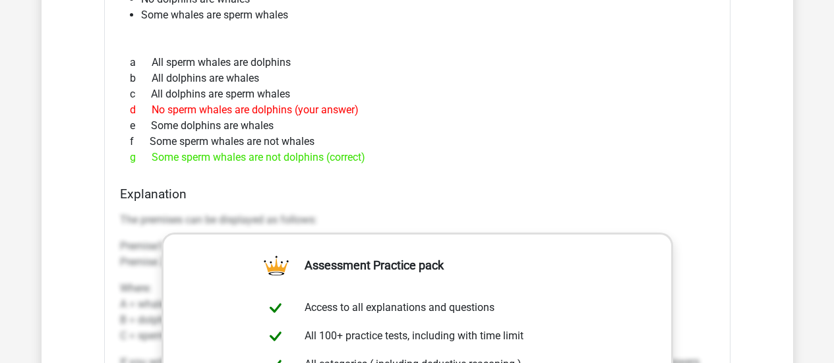
scroll to position [4289, 0]
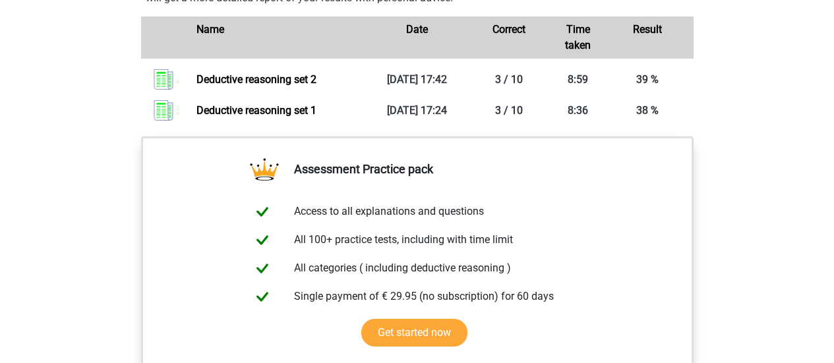
scroll to position [1029, 0]
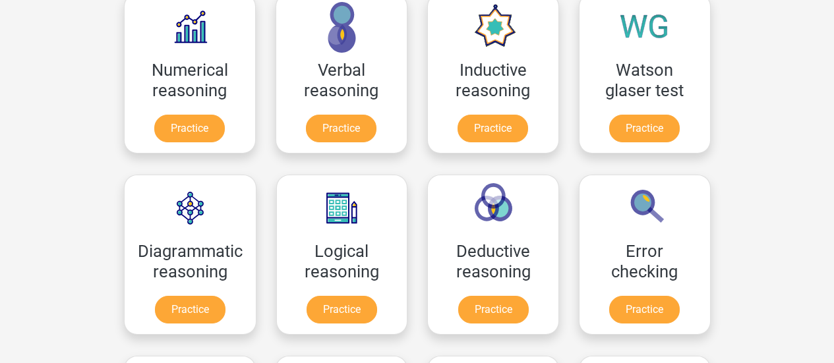
scroll to position [226, 0]
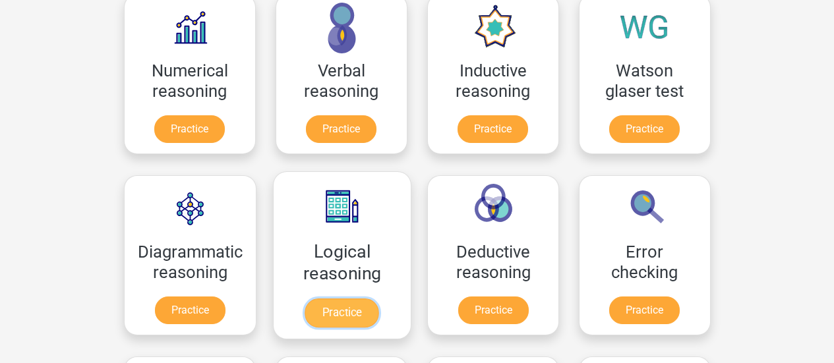
click at [324, 299] on link "Practice" at bounding box center [342, 313] width 74 height 29
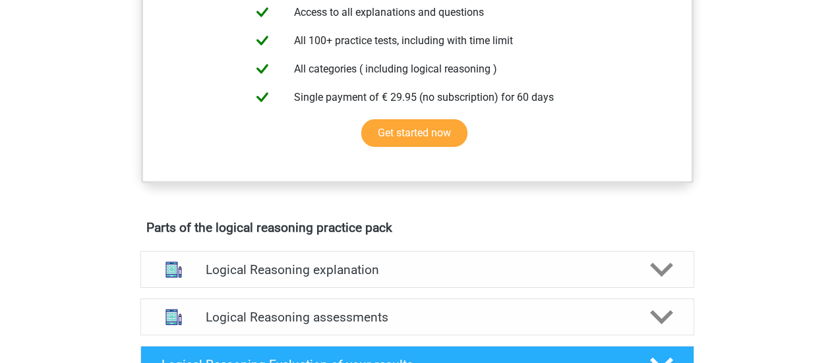
scroll to position [298, 0]
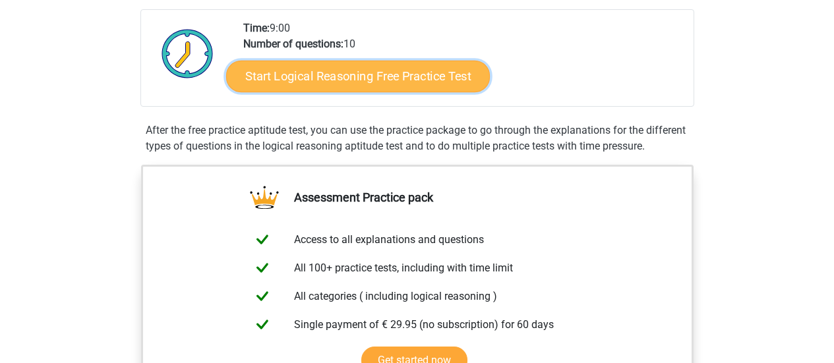
click at [437, 63] on link "Start Logical Reasoning Free Practice Test" at bounding box center [358, 76] width 264 height 32
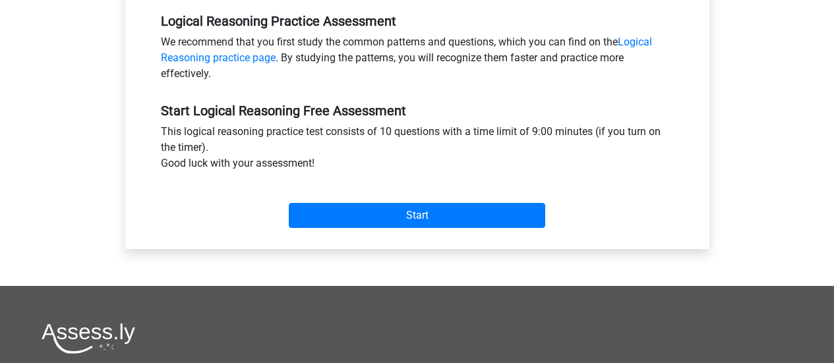
scroll to position [408, 0]
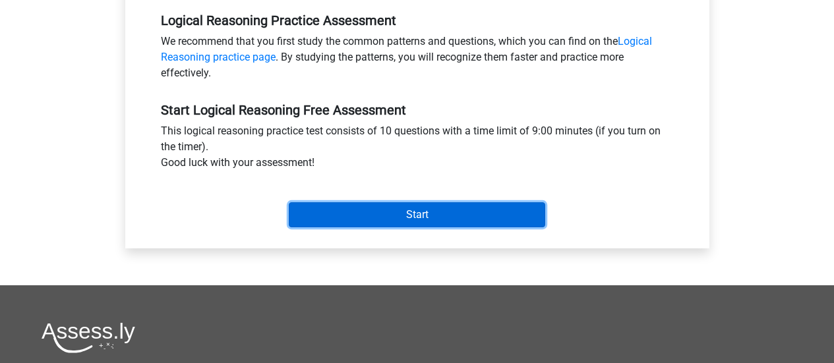
click at [436, 206] on input "Start" at bounding box center [417, 214] width 256 height 25
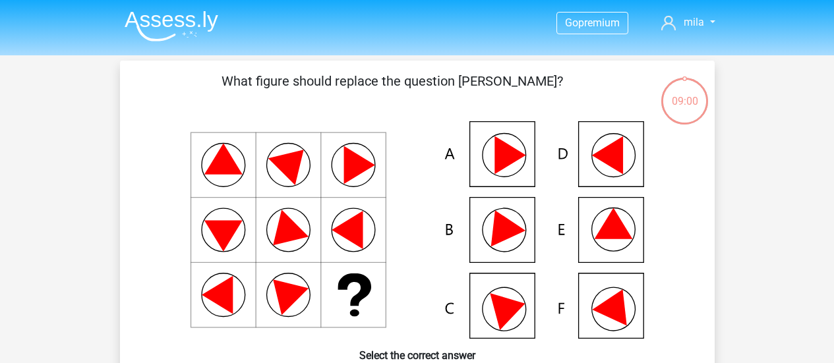
scroll to position [48, 0]
